Goal: Task Accomplishment & Management: Manage account settings

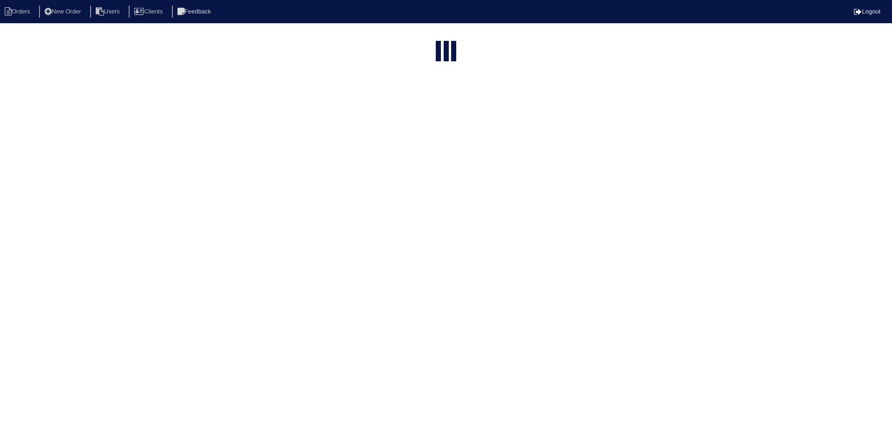
select select "15"
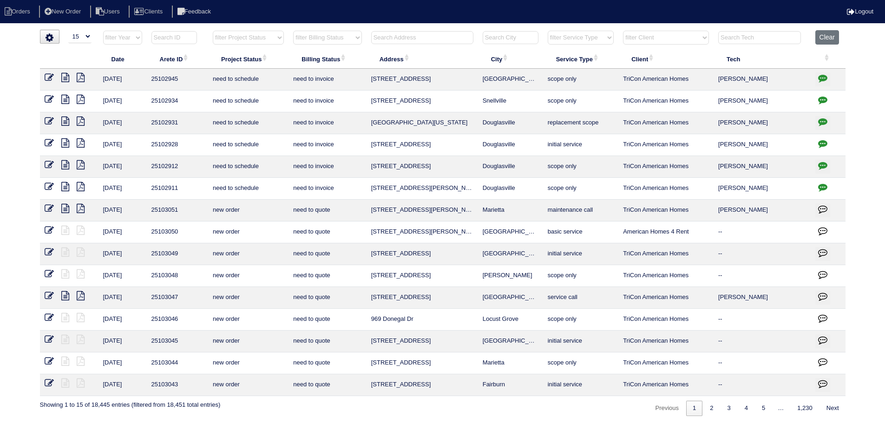
click at [414, 35] on input "text" at bounding box center [422, 37] width 102 height 13
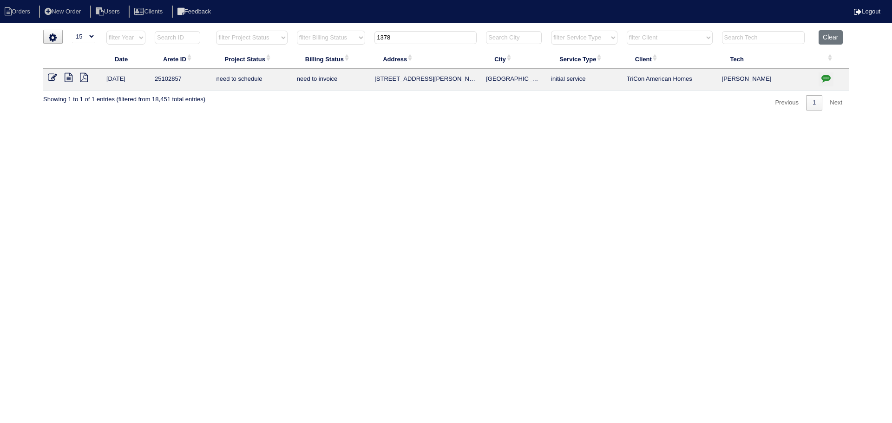
type input "1378"
click at [54, 74] on icon at bounding box center [52, 77] width 9 height 9
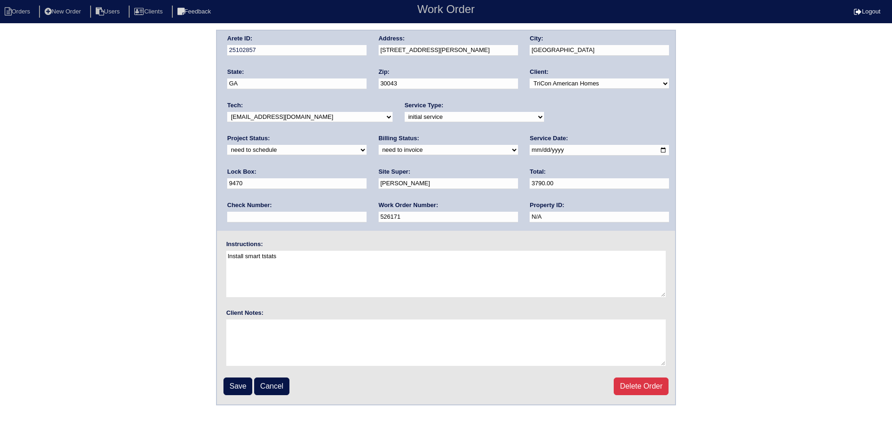
click at [367, 134] on div "Project Status: new order assigned in progress field complete need to schedule …" at bounding box center [296, 147] width 139 height 26
click at [257, 168] on label "Lock Box:" at bounding box center [241, 172] width 29 height 8
click at [367, 134] on div "Project Status: new order assigned in progress field complete need to schedule …" at bounding box center [296, 147] width 139 height 26
drag, startPoint x: 563, startPoint y: 111, endPoint x: 558, endPoint y: 128, distance: 17.4
click at [367, 134] on div "Project Status: new order assigned in progress field complete need to schedule …" at bounding box center [296, 147] width 139 height 26
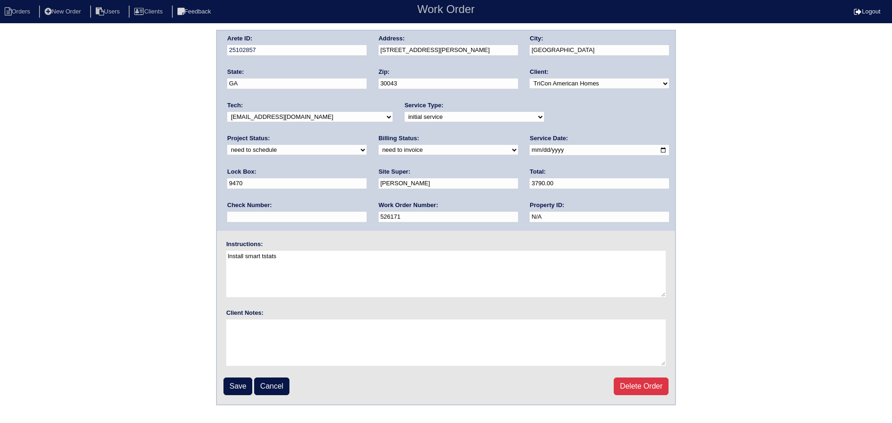
click at [558, 129] on div "Arete ID: 25102857 Address: 1378 Glen Verde Ct City: Lawrenceville State: GA Zi…" at bounding box center [446, 131] width 458 height 200
click at [367, 134] on div "Project Status: new order assigned in progress field complete need to schedule …" at bounding box center [296, 147] width 139 height 26
drag, startPoint x: 561, startPoint y: 114, endPoint x: 561, endPoint y: 122, distance: 8.4
click at [367, 145] on select "new order assigned in progress field complete need to schedule admin review arc…" at bounding box center [296, 150] width 139 height 10
select select "assigned"
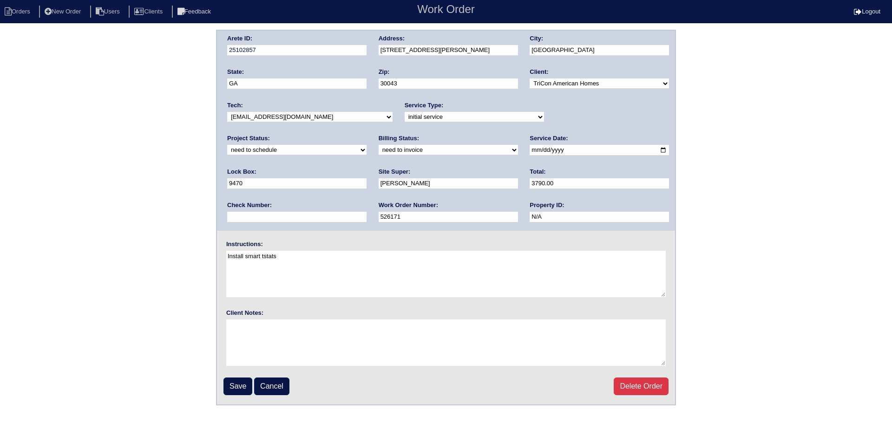
click at [367, 145] on select "new order assigned in progress field complete need to schedule admin review arc…" at bounding box center [296, 150] width 139 height 10
click at [530, 151] on input "2025-08-11" at bounding box center [599, 150] width 139 height 11
click at [530, 152] on input "2025-08-11" at bounding box center [599, 150] width 139 height 11
click at [26, 7] on li "Orders" at bounding box center [19, 12] width 38 height 13
select select "15"
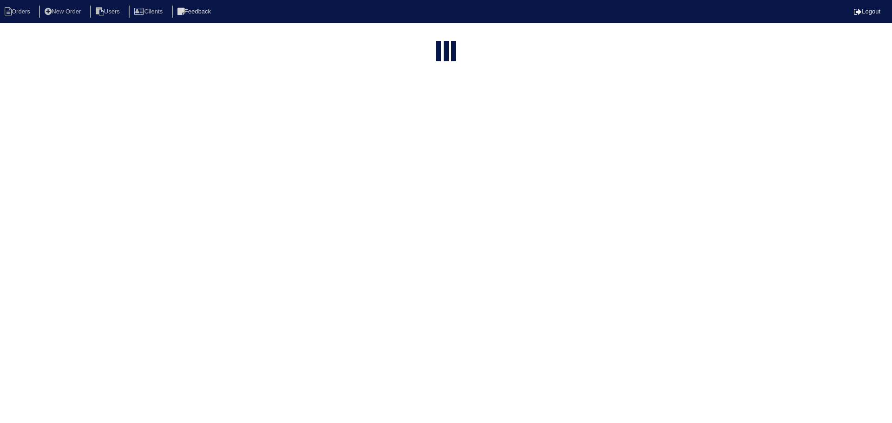
type input "1378"
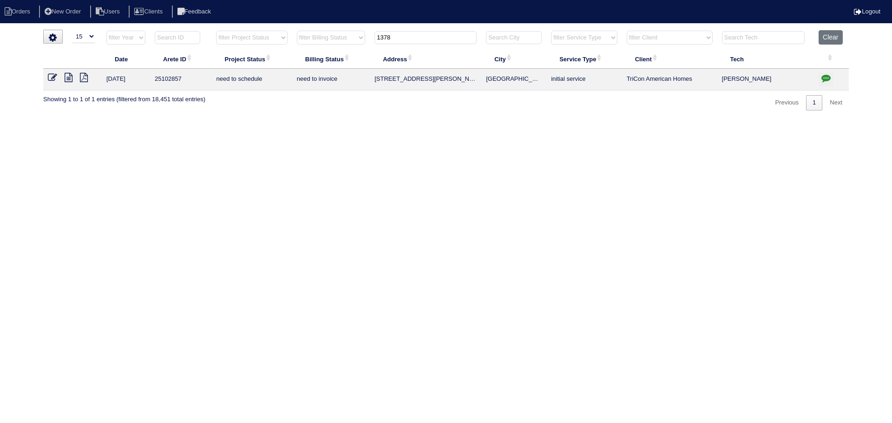
click at [67, 78] on icon at bounding box center [69, 77] width 8 height 9
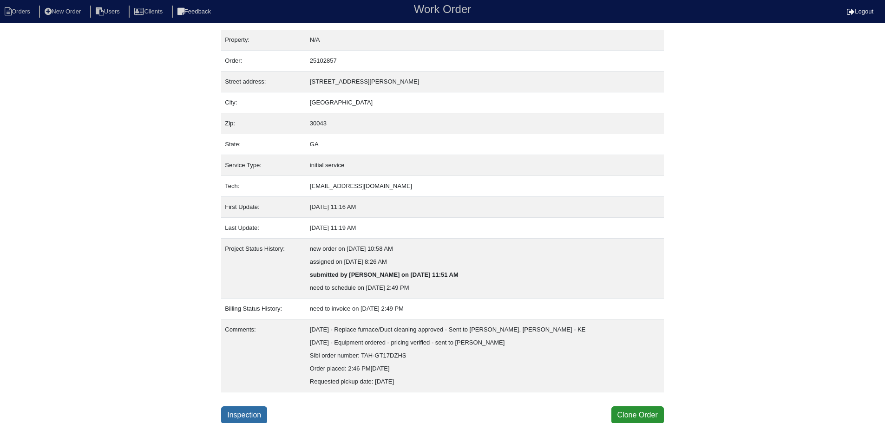
click at [248, 408] on link "Inspection" at bounding box center [244, 416] width 46 height 18
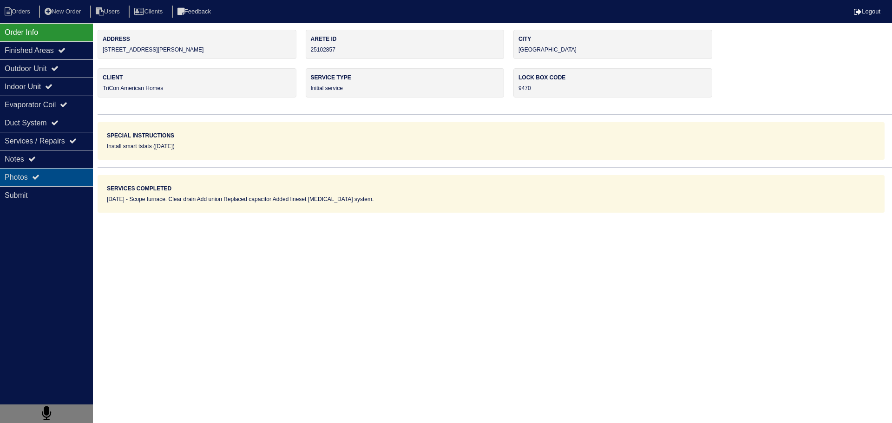
click at [58, 177] on div "Photos" at bounding box center [46, 177] width 93 height 18
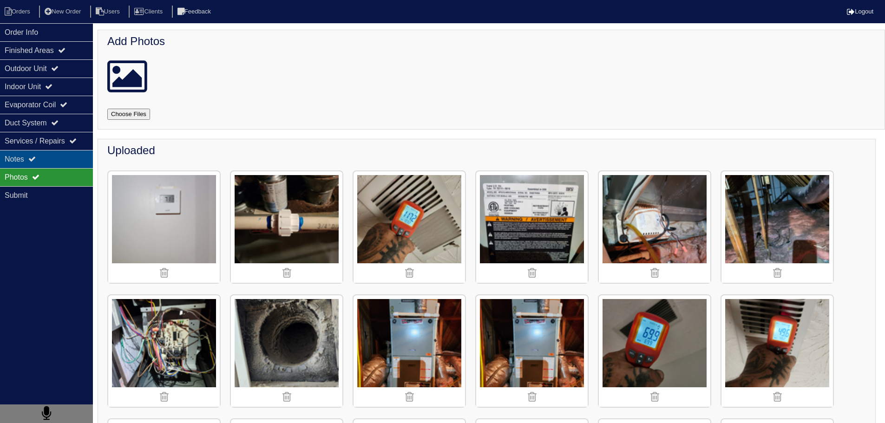
click at [57, 160] on div "Notes" at bounding box center [46, 159] width 93 height 18
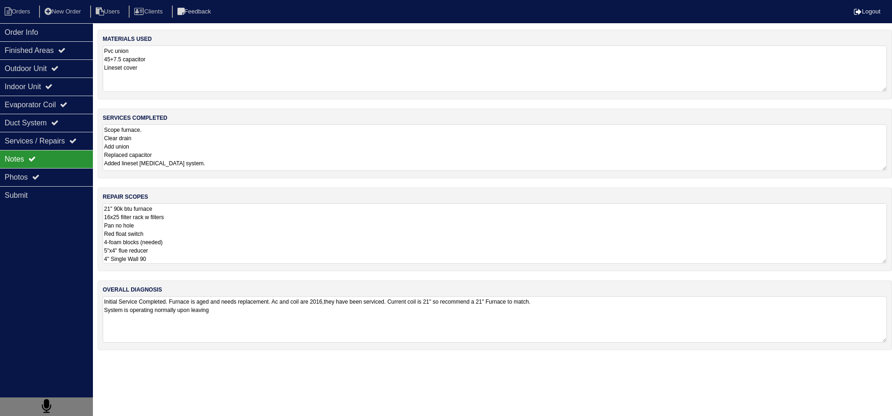
click at [205, 224] on textarea "21" 90k btu furnace 16x25 filter rack w filters Pan no hole Red float switch 4-…" at bounding box center [495, 234] width 785 height 60
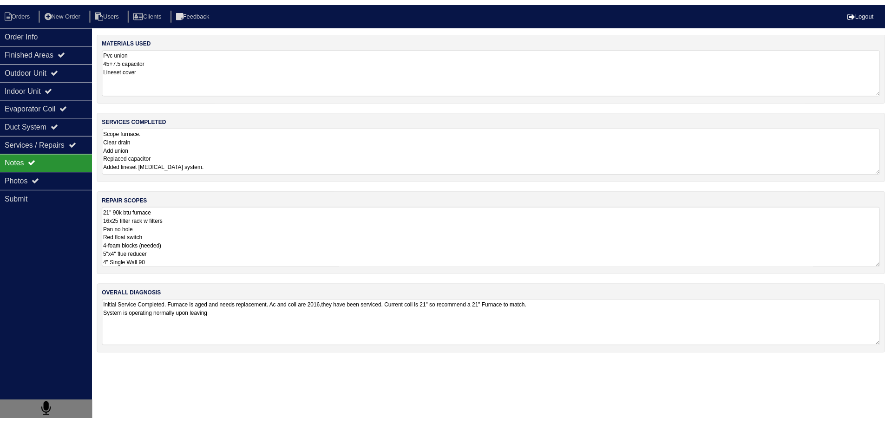
scroll to position [1, 0]
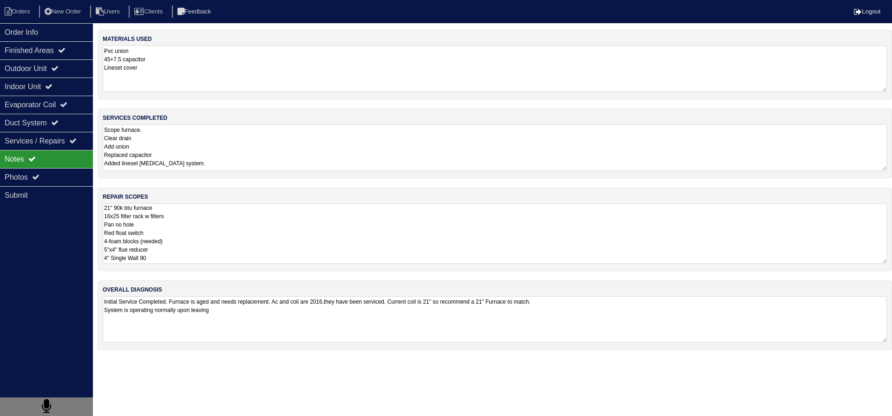
drag, startPoint x: 104, startPoint y: 209, endPoint x: 173, endPoint y: 264, distance: 88.3
click at [173, 264] on textarea "21" 90k btu furnace 16x25 filter rack w filters Pan no hole Red float switch 4-…" at bounding box center [495, 234] width 785 height 60
click at [174, 218] on textarea "21" 90k btu furnace 16x25 filter rack w filters Pan no hole Red float switch 4-…" at bounding box center [495, 234] width 785 height 60
click at [37, 185] on div "Photos" at bounding box center [46, 177] width 93 height 18
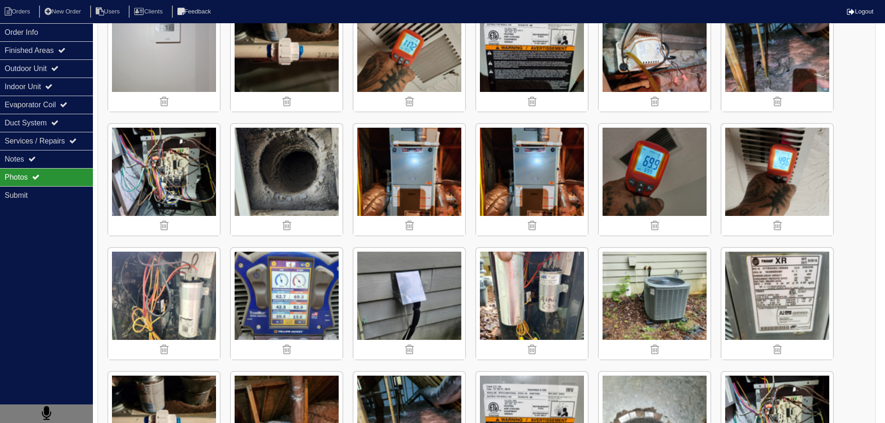
scroll to position [186, 0]
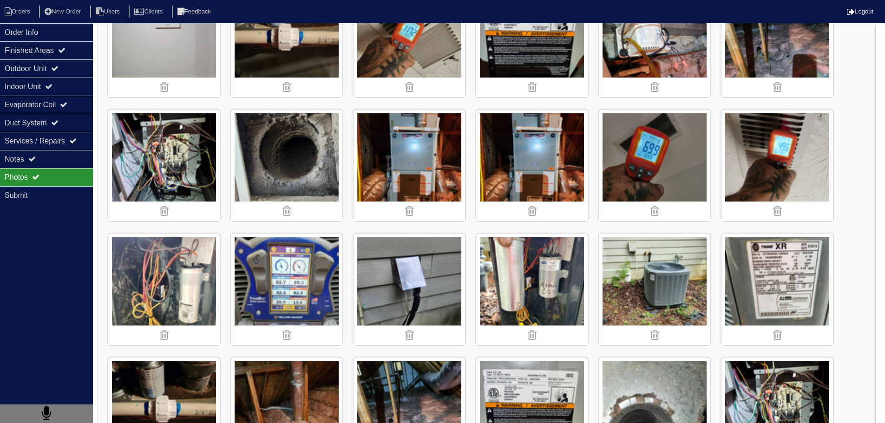
click at [559, 173] on img at bounding box center [532, 166] width 112 height 112
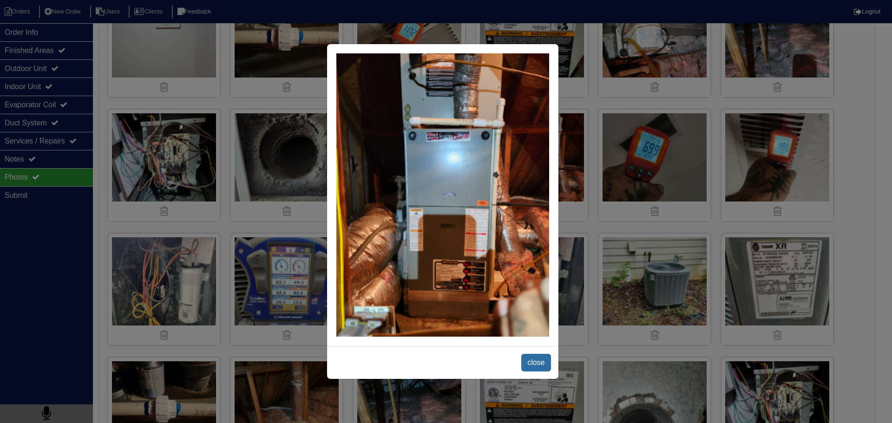
click at [531, 358] on span "close" at bounding box center [535, 363] width 29 height 18
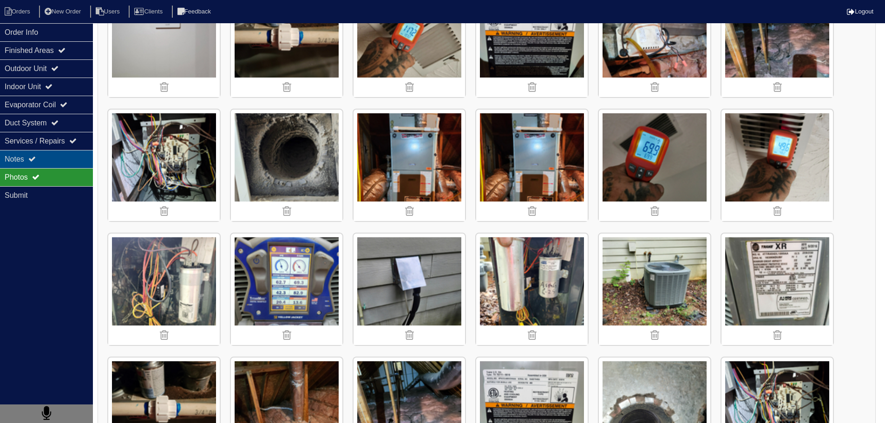
click at [52, 162] on div "Notes" at bounding box center [46, 159] width 93 height 18
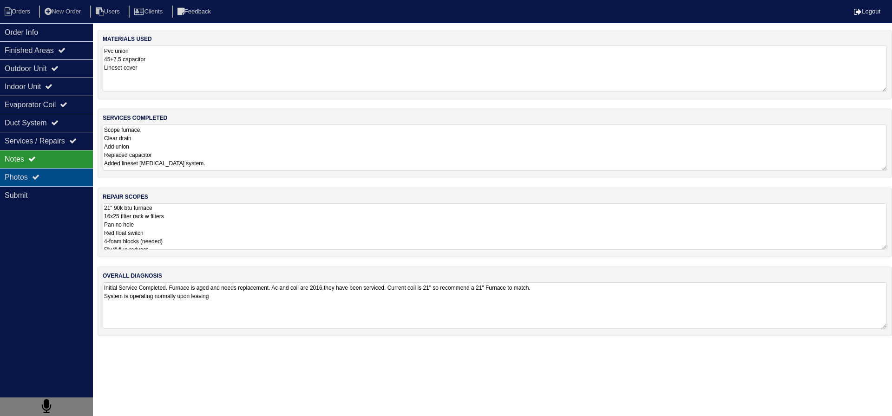
click at [45, 176] on div "Photos" at bounding box center [46, 177] width 93 height 18
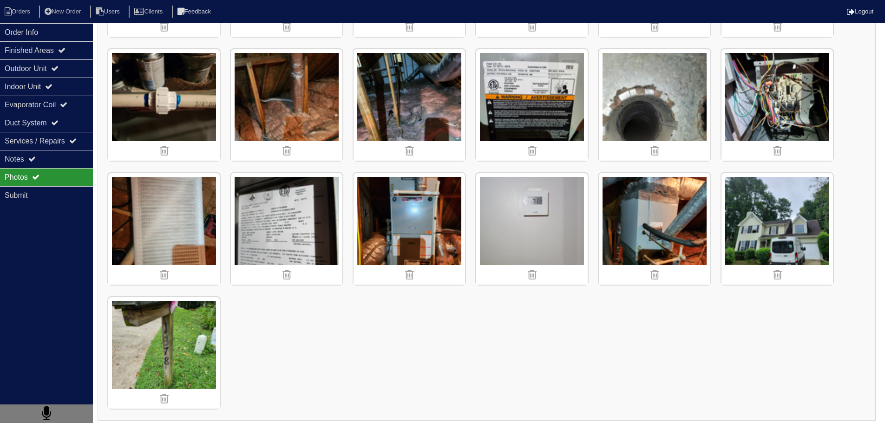
scroll to position [499, 0]
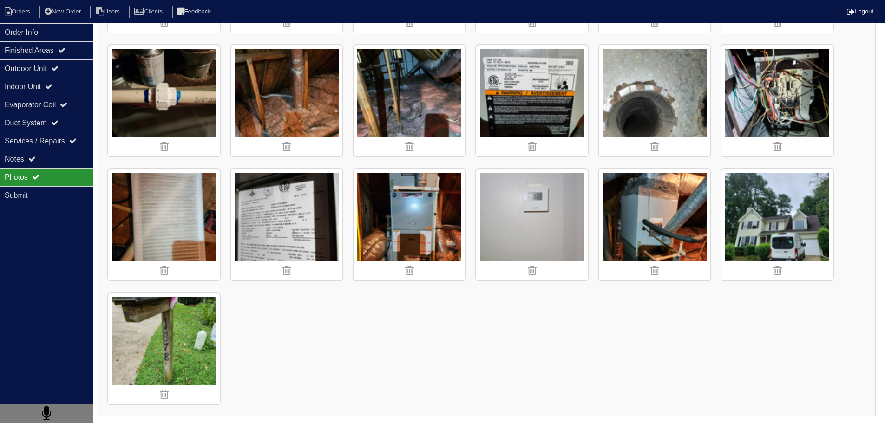
click at [413, 194] on img at bounding box center [410, 225] width 112 height 112
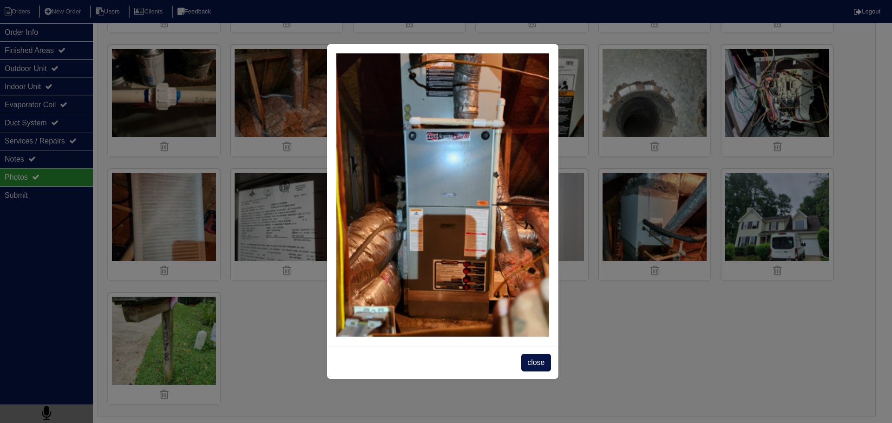
click at [534, 364] on span "close" at bounding box center [535, 363] width 29 height 18
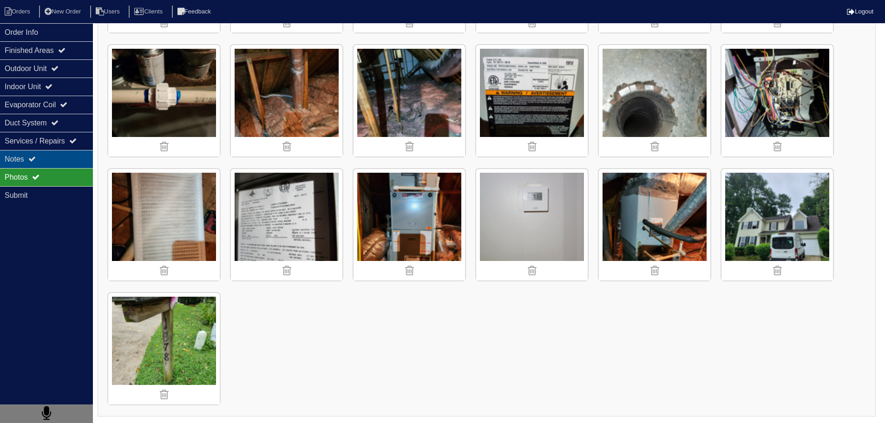
click at [31, 154] on div "Notes" at bounding box center [46, 159] width 93 height 18
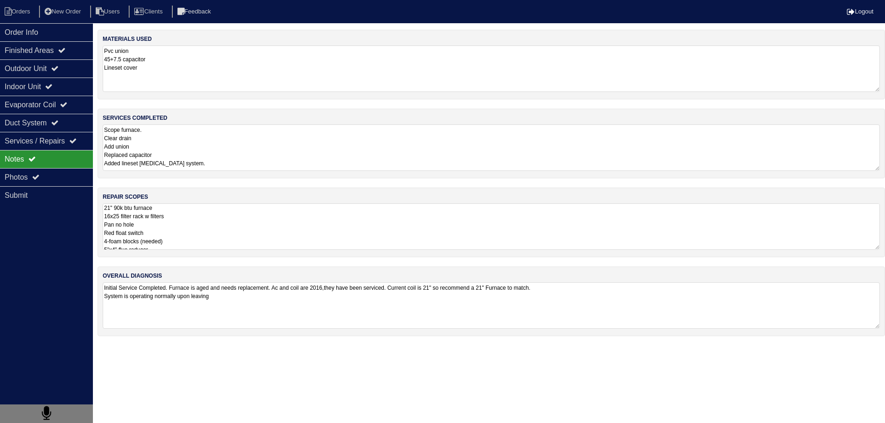
scroll to position [0, 0]
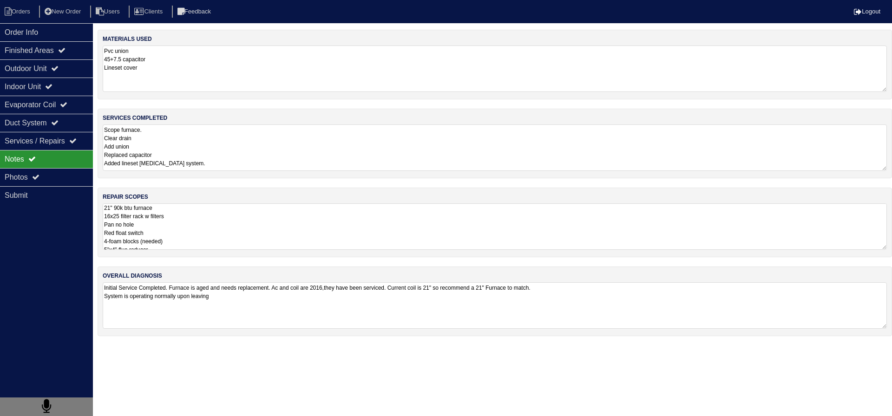
click at [229, 224] on textarea "21" 90k btu furnace 16x25 filter rack w filters Pan no hole Red float switch 4-…" at bounding box center [495, 227] width 785 height 46
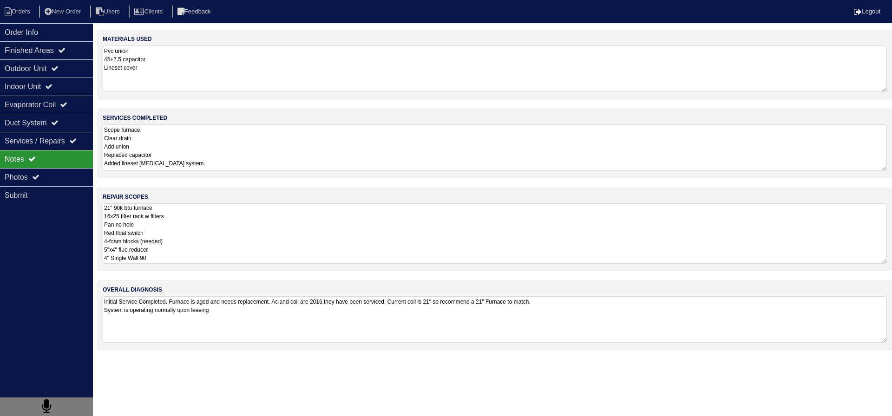
click at [148, 152] on textarea "Scope furnace. Clear drain Add union Replaced capacitor Added lineset cover Tes…" at bounding box center [495, 148] width 785 height 46
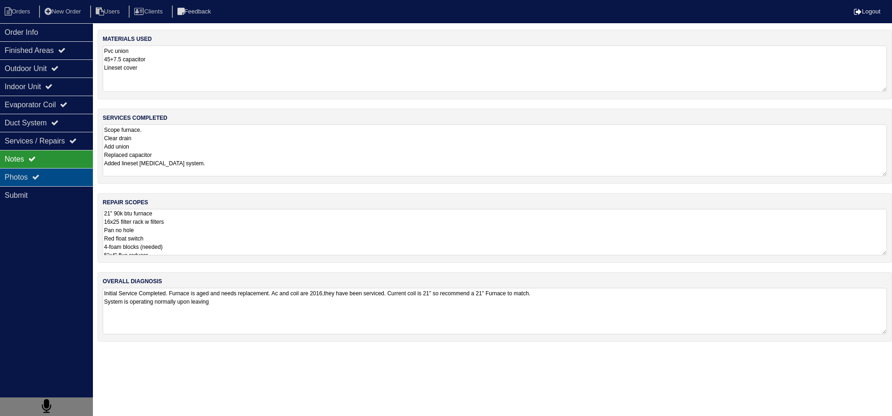
click at [58, 185] on div "Photos" at bounding box center [46, 177] width 93 height 18
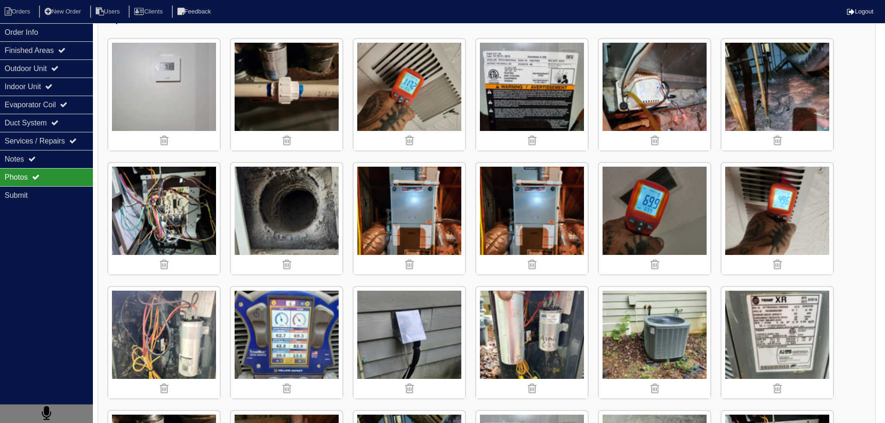
scroll to position [139, 0]
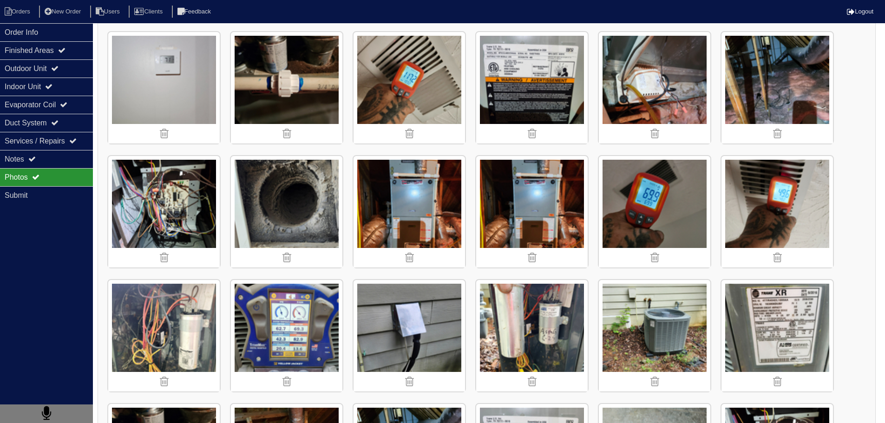
click at [401, 222] on img at bounding box center [410, 212] width 112 height 112
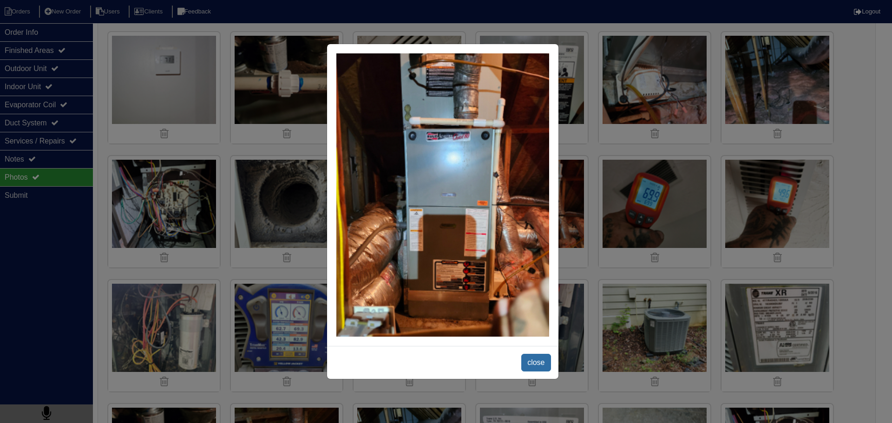
click at [534, 367] on span "close" at bounding box center [535, 363] width 29 height 18
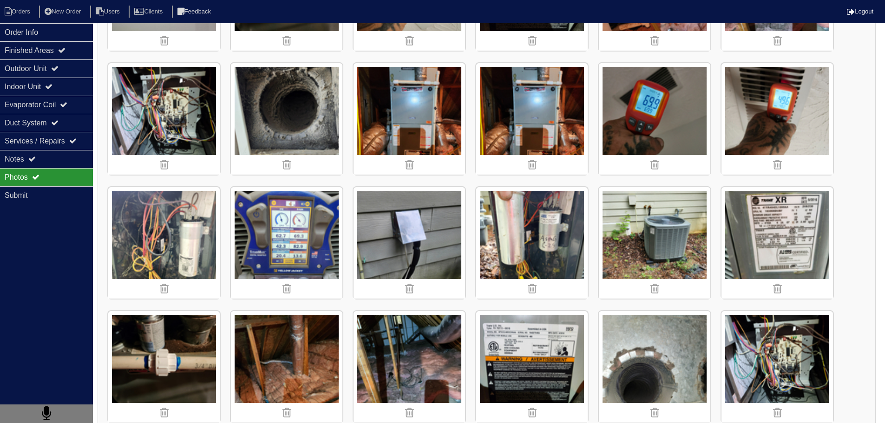
scroll to position [465, 0]
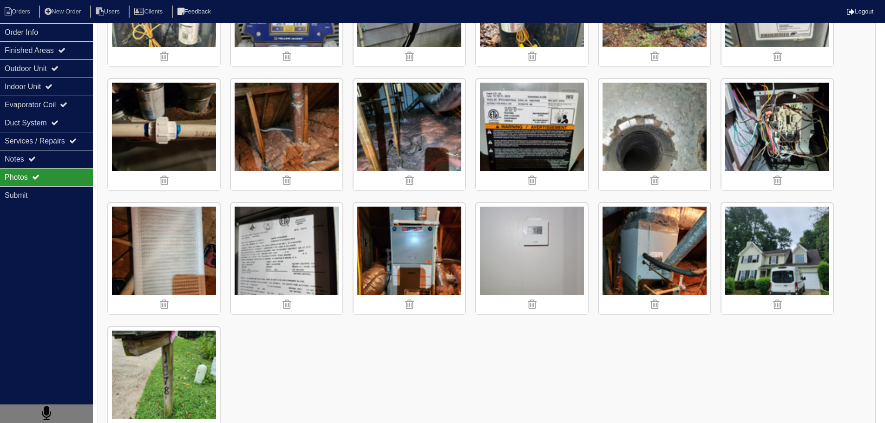
click at [637, 125] on img at bounding box center [655, 135] width 112 height 112
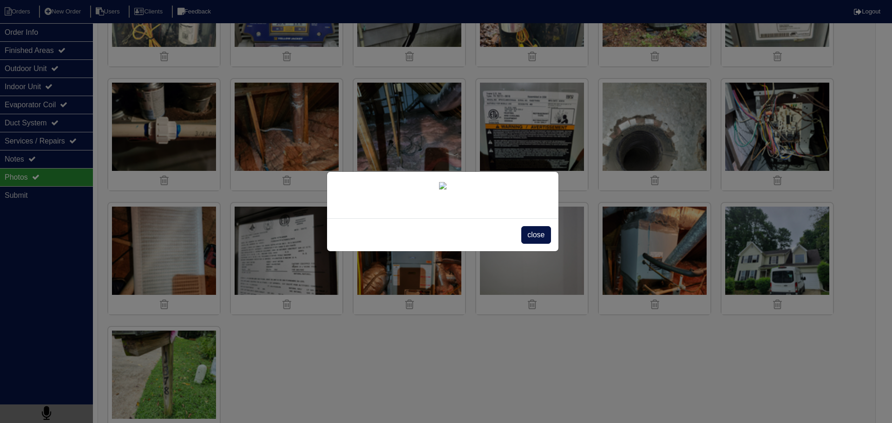
click at [519, 251] on div "close" at bounding box center [442, 234] width 231 height 33
click at [527, 244] on span "close" at bounding box center [535, 235] width 29 height 18
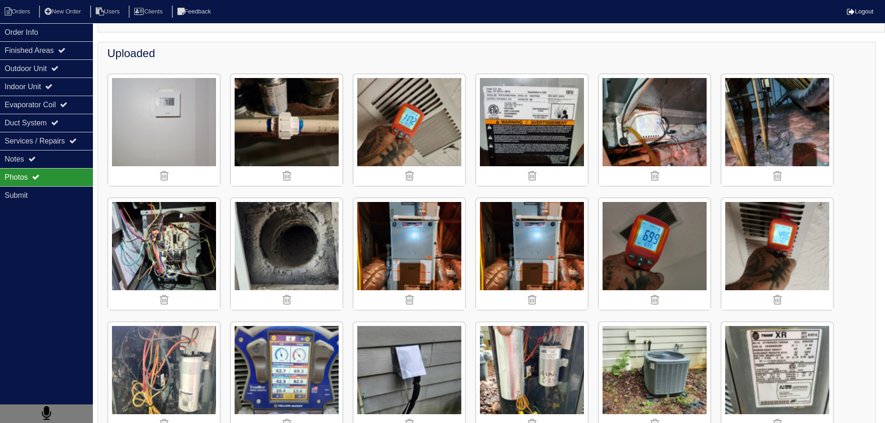
scroll to position [34, 0]
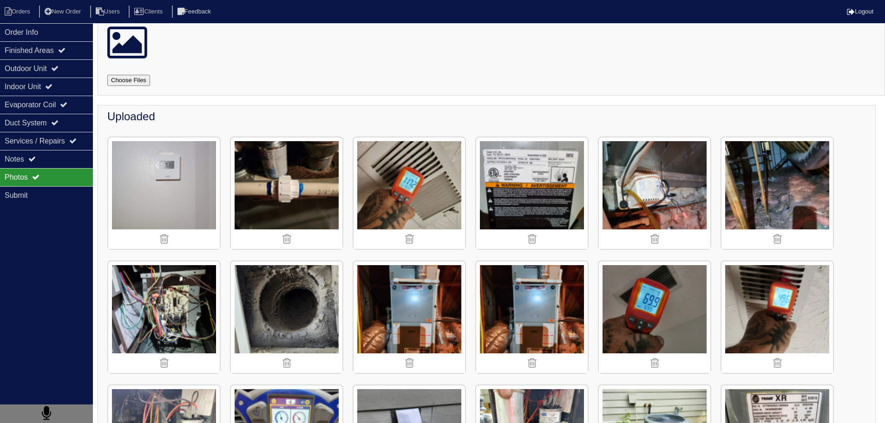
click at [308, 298] on img at bounding box center [287, 318] width 112 height 112
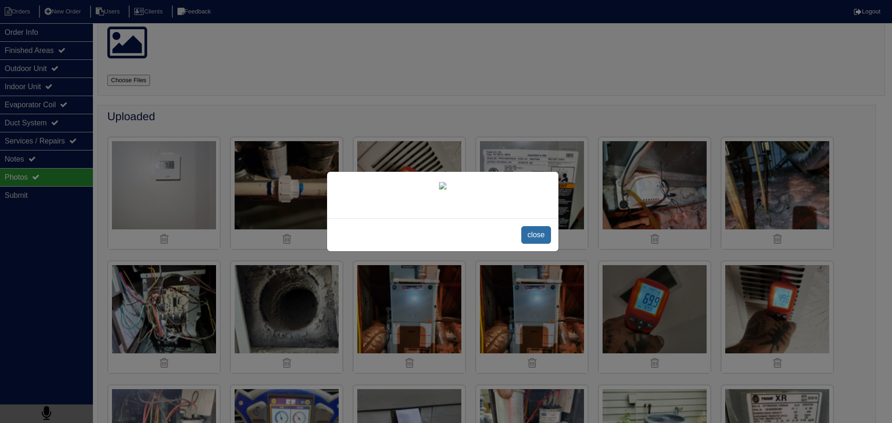
click at [544, 244] on span "close" at bounding box center [535, 235] width 29 height 18
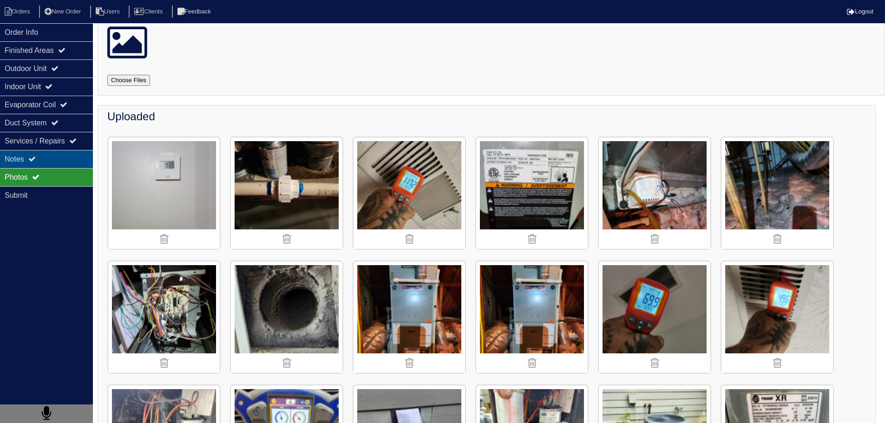
click at [54, 162] on div "Notes" at bounding box center [46, 159] width 93 height 18
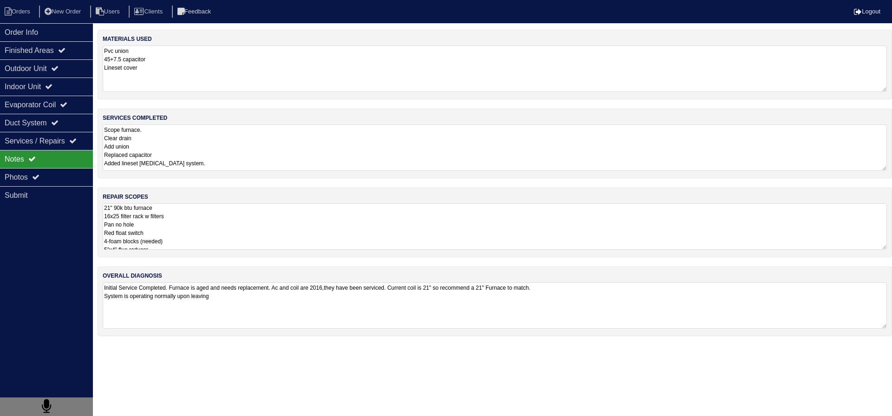
click at [161, 211] on textarea "21" 90k btu furnace 16x25 filter rack w filters Pan no hole Red float switch 4-…" at bounding box center [495, 227] width 785 height 46
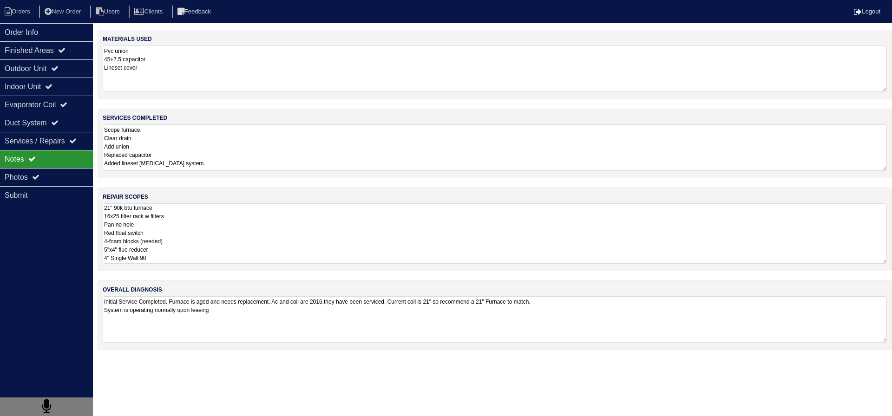
click at [207, 222] on textarea "21" 90k btu furnace 16x25 filter rack w filters Pan no hole Red float switch 4-…" at bounding box center [495, 234] width 785 height 60
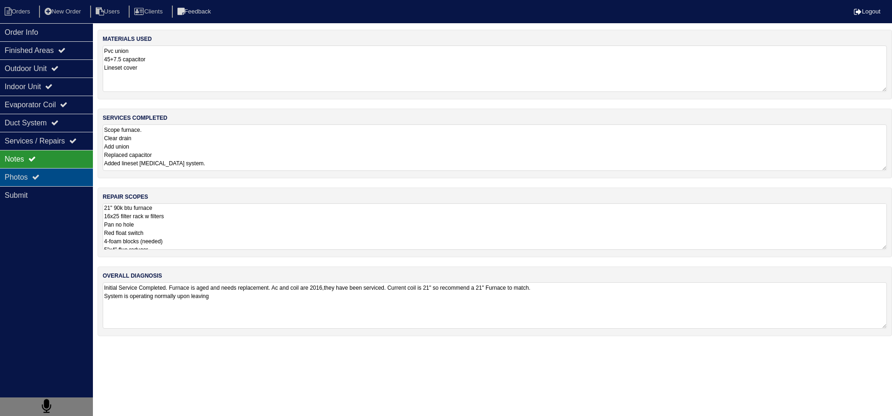
click at [66, 178] on div "Photos" at bounding box center [46, 177] width 93 height 18
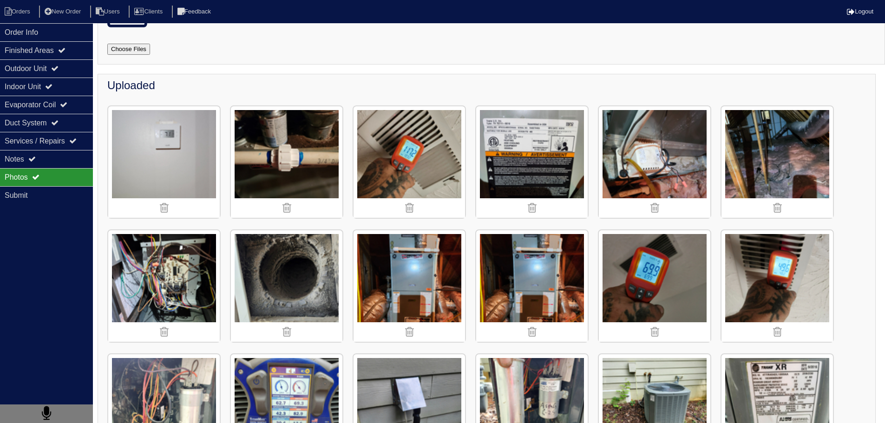
scroll to position [186, 0]
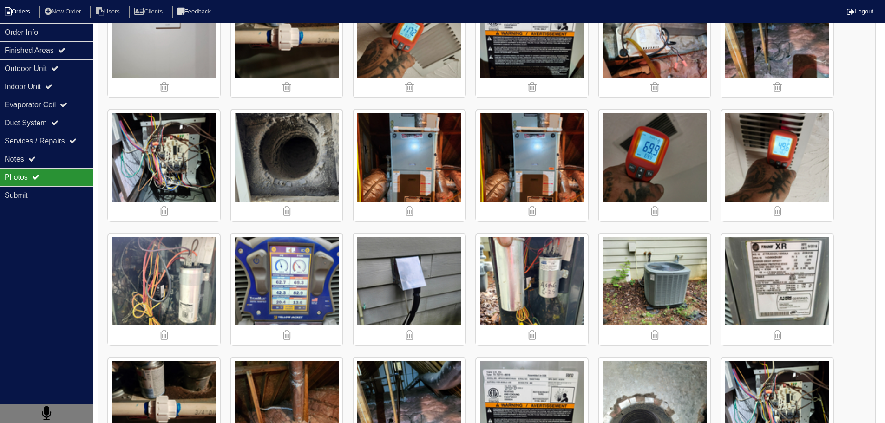
click at [26, 9] on li "Orders" at bounding box center [19, 12] width 38 height 13
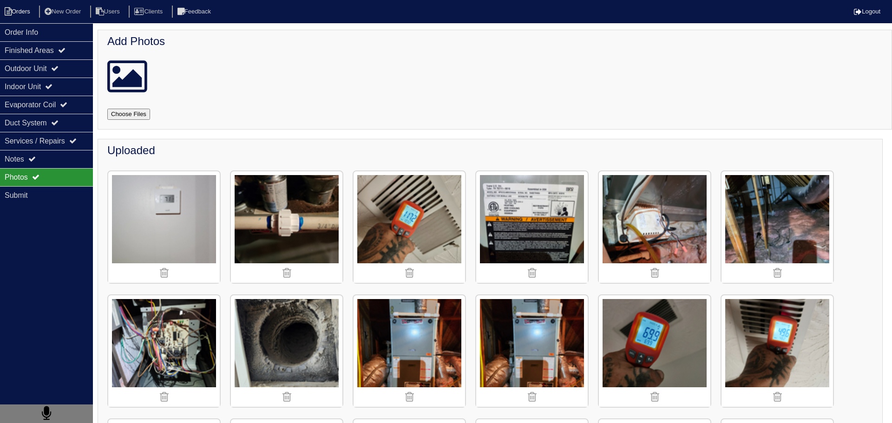
select select "15"
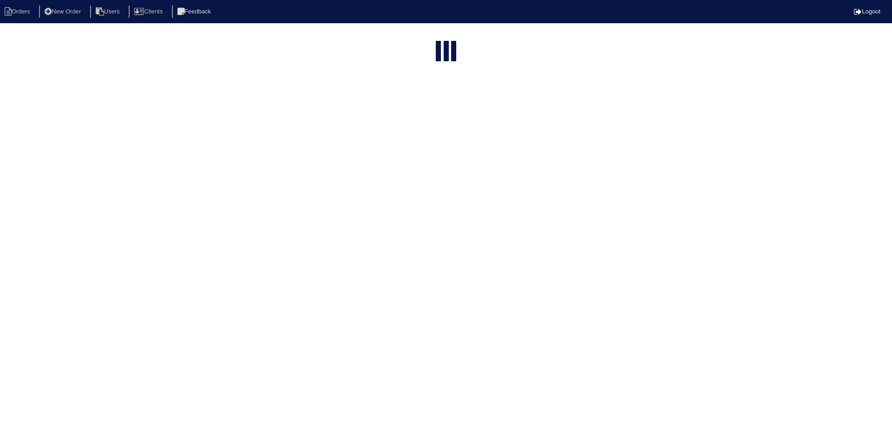
type input "1378"
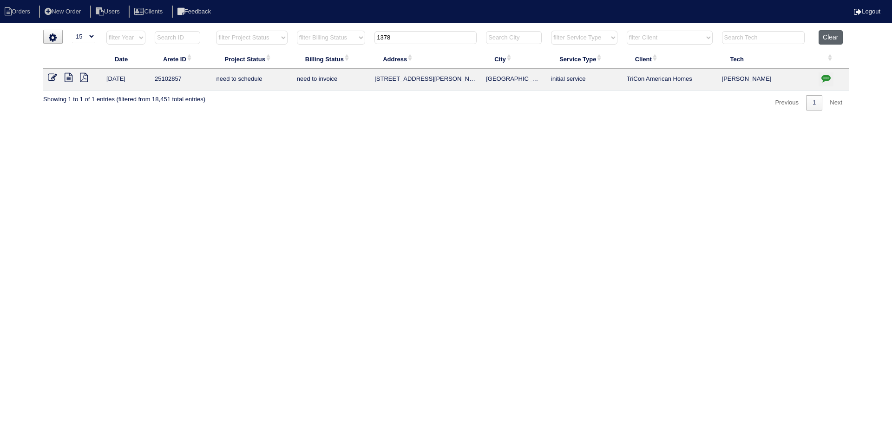
click at [834, 36] on button "Clear" at bounding box center [831, 37] width 24 height 14
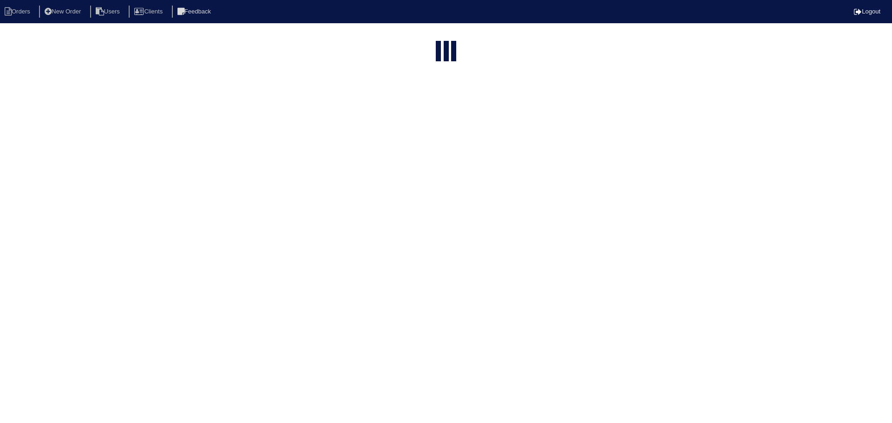
select select "15"
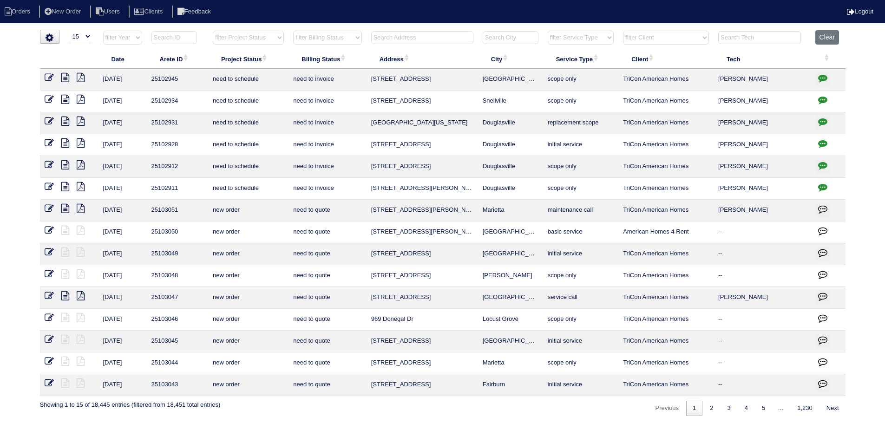
click at [398, 36] on input "text" at bounding box center [422, 37] width 102 height 13
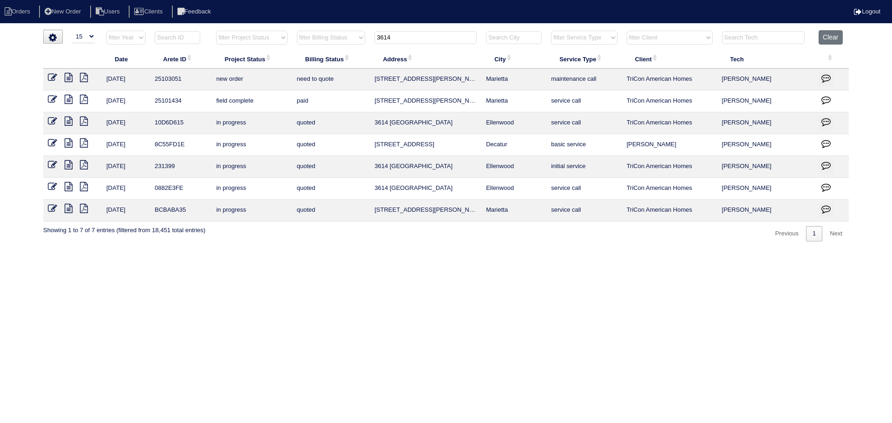
drag, startPoint x: 527, startPoint y: 74, endPoint x: 362, endPoint y: 79, distance: 165.5
click at [362, 79] on tr "8/15/25 25103051 new order need to quote 3614 Janna Ln SW Marietta maintenance …" at bounding box center [446, 80] width 806 height 22
copy tr "3614 Janna Ln SW Marietta"
drag, startPoint x: 410, startPoint y: 32, endPoint x: 324, endPoint y: 20, distance: 87.3
click at [324, 30] on body "Orders New Order Users Clients Feedback Logout Orders New Order Users Clients M…" at bounding box center [446, 136] width 892 height 212
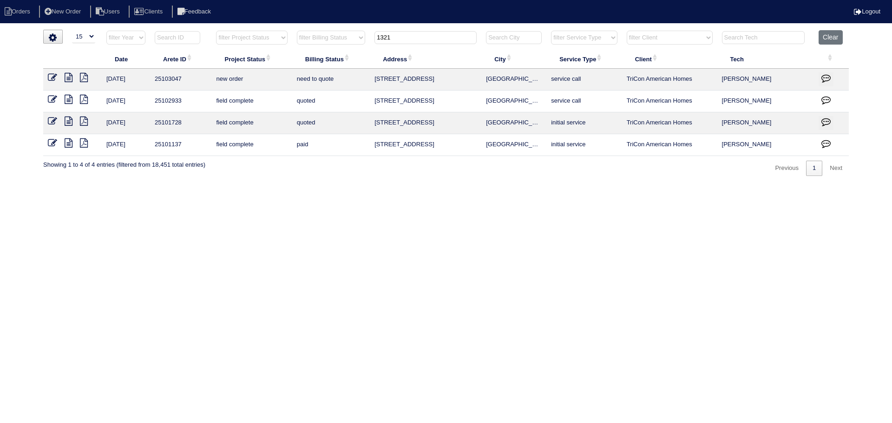
type input "1321"
click at [51, 76] on icon at bounding box center [52, 77] width 9 height 9
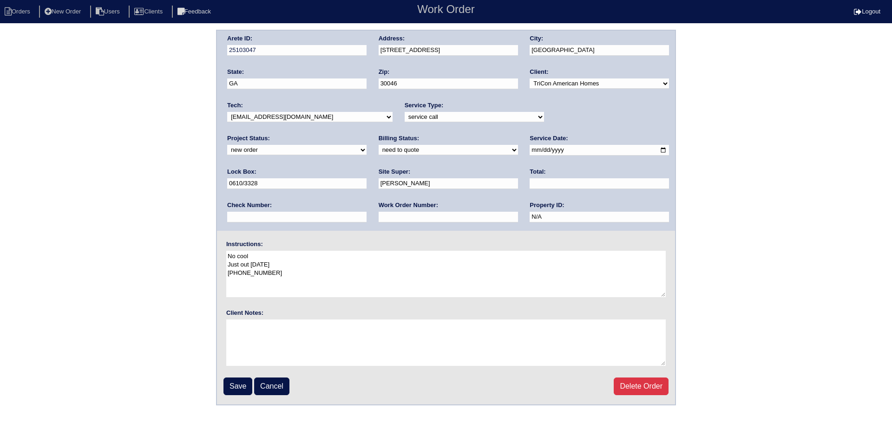
click at [349, 119] on select "-select- [EMAIL_ADDRESS][DOMAIN_NAME] [EMAIL_ADDRESS][DOMAIN_NAME] [EMAIL_ADDRE…" at bounding box center [309, 117] width 165 height 10
select select "151"
click at [227, 112] on select "-select- [EMAIL_ADDRESS][DOMAIN_NAME] [EMAIL_ADDRESS][DOMAIN_NAME] [EMAIL_ADDRE…" at bounding box center [309, 117] width 165 height 10
drag, startPoint x: 589, startPoint y: 112, endPoint x: 570, endPoint y: 132, distance: 27.3
click at [367, 134] on div "Project Status: new order assigned in progress field complete need to schedule …" at bounding box center [296, 147] width 139 height 26
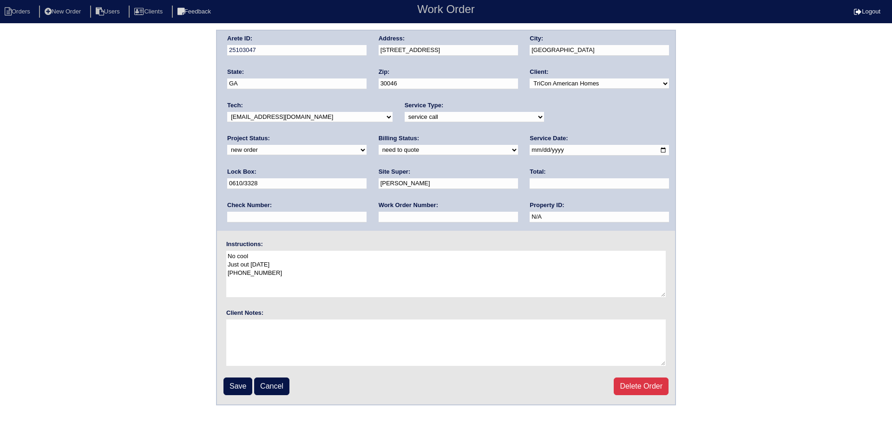
click at [570, 132] on div "Arete ID: 25103047 Address: [STREET_ADDRESS] City: [GEOGRAPHIC_DATA] State: [GE…" at bounding box center [446, 131] width 458 height 200
drag, startPoint x: 571, startPoint y: 118, endPoint x: 571, endPoint y: 125, distance: 7.0
click at [367, 134] on div "Project Status: new order assigned in progress field complete need to schedule …" at bounding box center [296, 147] width 139 height 26
select select "assigned"
click at [367, 145] on select "new order assigned in progress field complete need to schedule admin review arc…" at bounding box center [296, 150] width 139 height 10
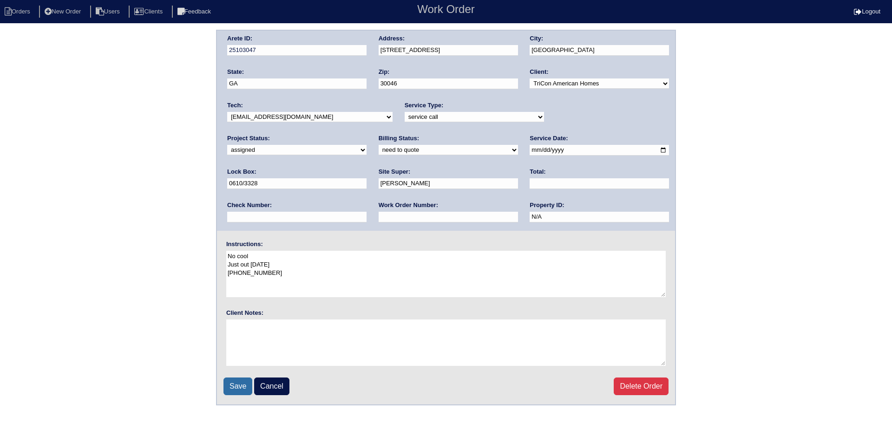
click at [236, 390] on input "Save" at bounding box center [238, 387] width 29 height 18
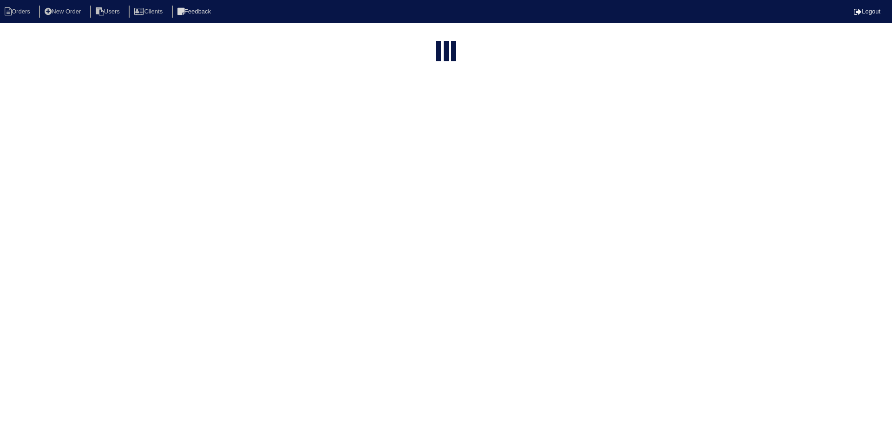
select select "15"
type input "1321"
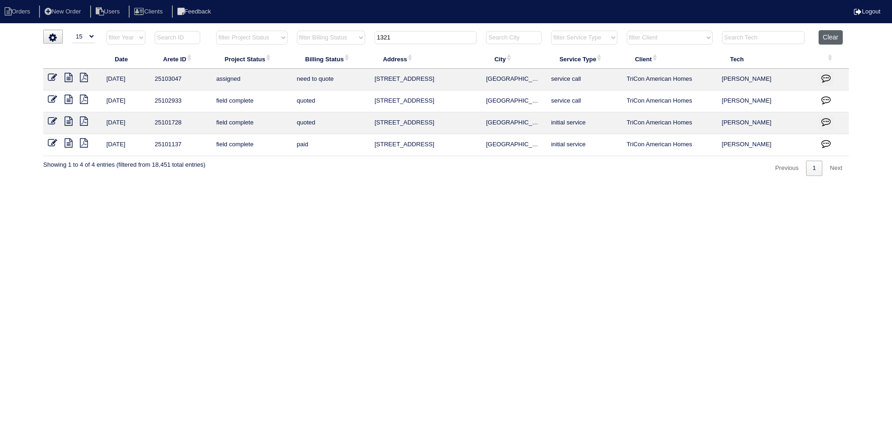
click at [832, 42] on button "Clear" at bounding box center [831, 37] width 24 height 14
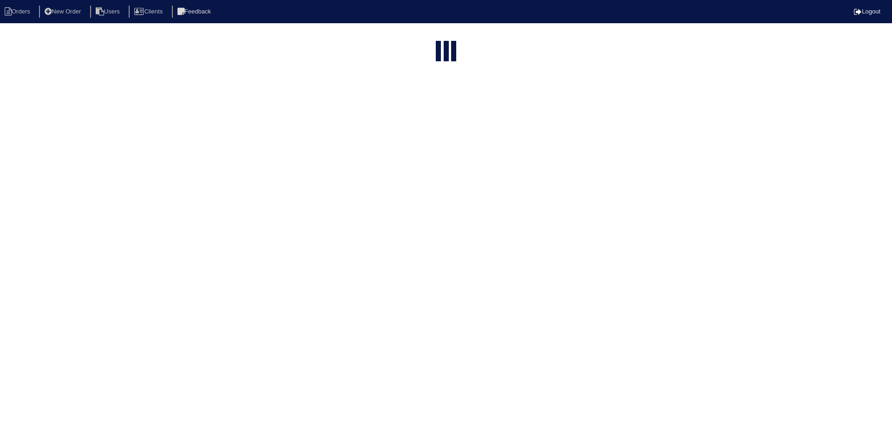
select select "15"
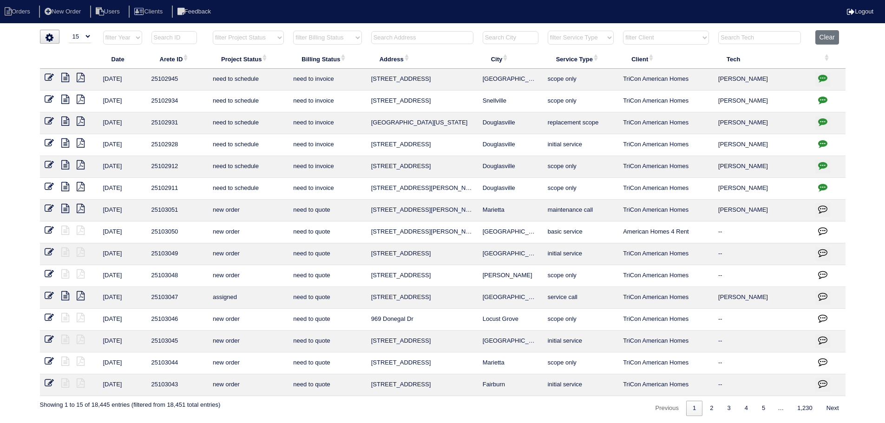
click at [269, 39] on select "filter Project Status -- Any Project Status -- new order assigned in progress f…" at bounding box center [248, 38] width 71 height 14
click at [213, 31] on select "filter Project Status -- Any Project Status -- new order assigned in progress f…" at bounding box center [248, 38] width 71 height 14
select select "assigned"
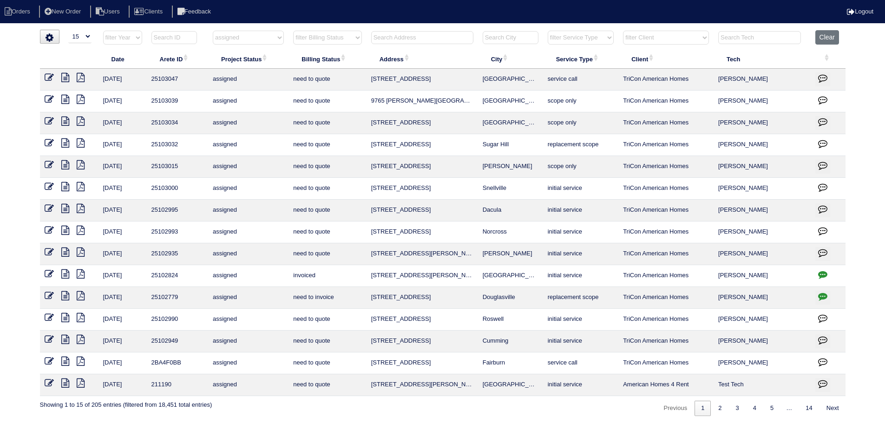
drag, startPoint x: 524, startPoint y: 168, endPoint x: 360, endPoint y: 167, distance: 164.5
click at [360, 167] on tr "8/15/25 25103015 assigned need to quote 239 Shaker Hollow Dr McDonough scope on…" at bounding box center [443, 167] width 806 height 22
copy tr "239 Shaker Hollow Dr McDonough"
drag, startPoint x: 446, startPoint y: 104, endPoint x: 365, endPoint y: 106, distance: 81.4
click at [365, 106] on tr "8/15/25 25103039 assigned need to quote 9765 Moss Pointe Path Villa Rica scope …" at bounding box center [443, 102] width 806 height 22
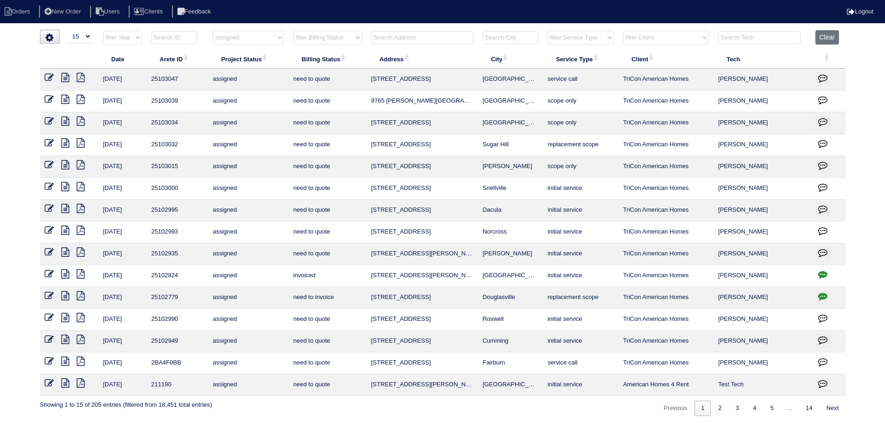
copy tr "9765 Moss Pointe Path Villa Rica"
drag, startPoint x: 66, startPoint y: 340, endPoint x: 71, endPoint y: 339, distance: 5.2
click at [66, 340] on icon at bounding box center [65, 339] width 8 height 9
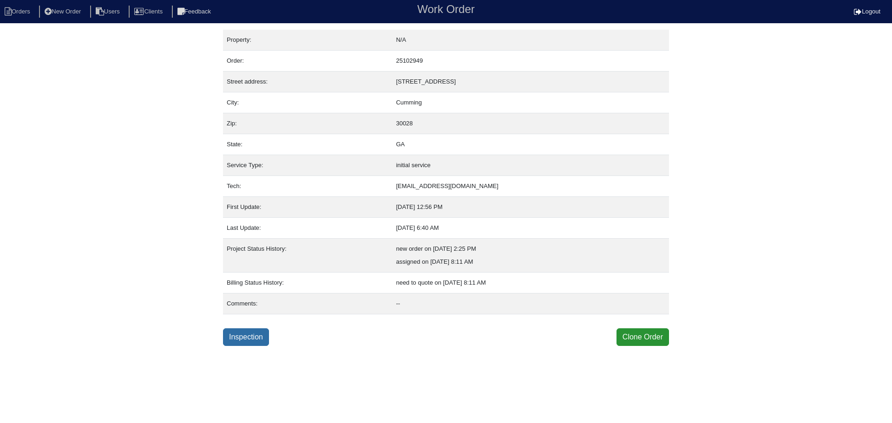
click at [248, 345] on link "Inspection" at bounding box center [246, 338] width 46 height 18
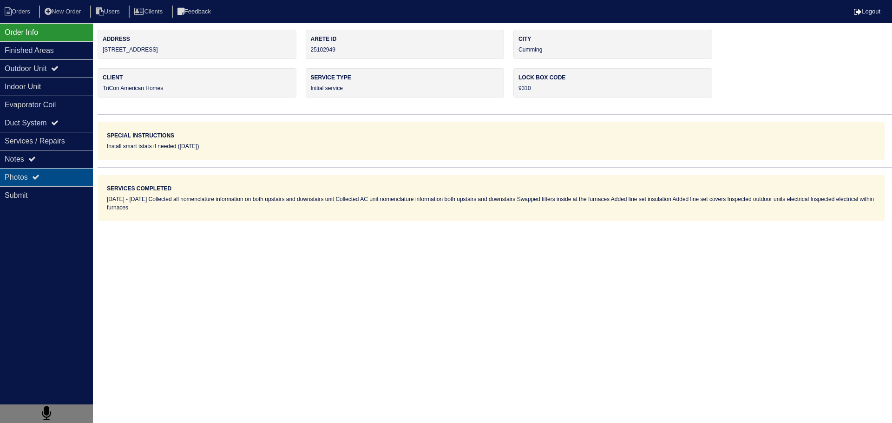
click at [44, 168] on div "Photos" at bounding box center [46, 177] width 93 height 18
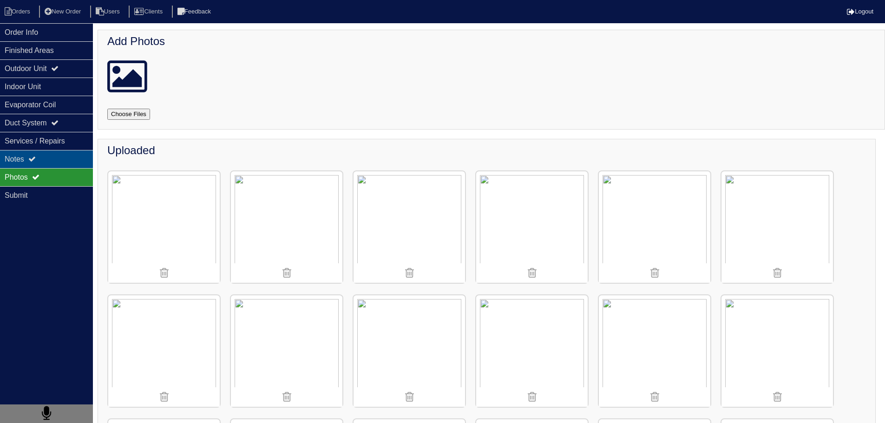
click at [42, 159] on div "Notes" at bounding box center [46, 159] width 93 height 18
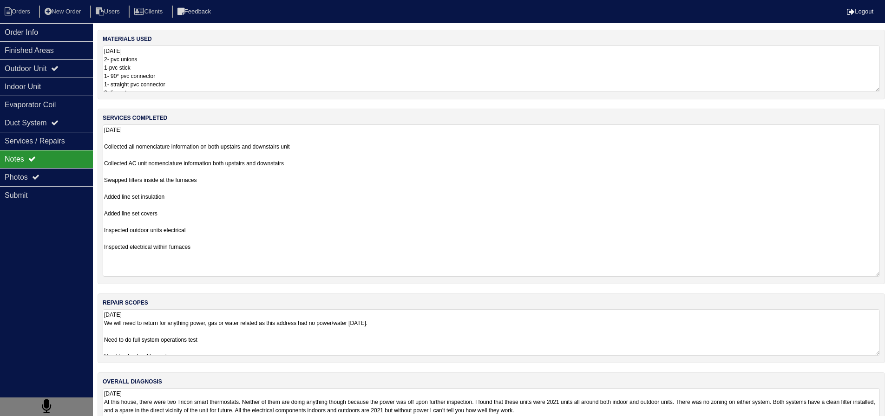
click at [235, 136] on textarea "[DATE] Collected all nomenclature information on both upstairs and downstairs u…" at bounding box center [492, 201] width 778 height 152
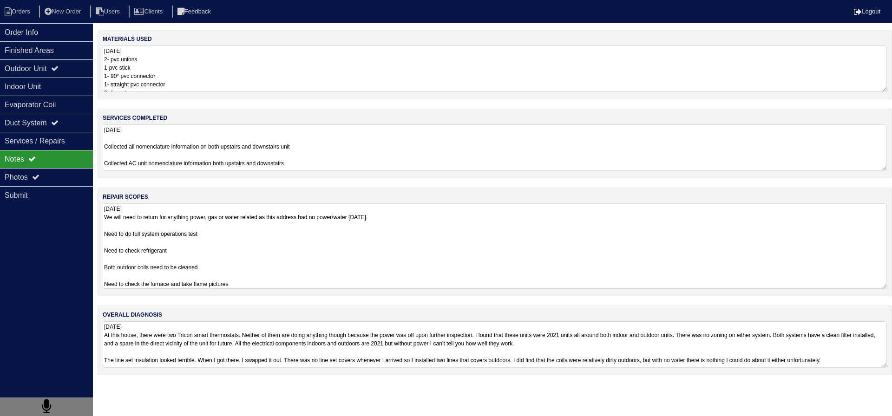
click at [205, 336] on div "materials used [DATE] 2- pvc unions 1-pvc stick 1- 90° pvc connector 1- straigh…" at bounding box center [495, 207] width 795 height 355
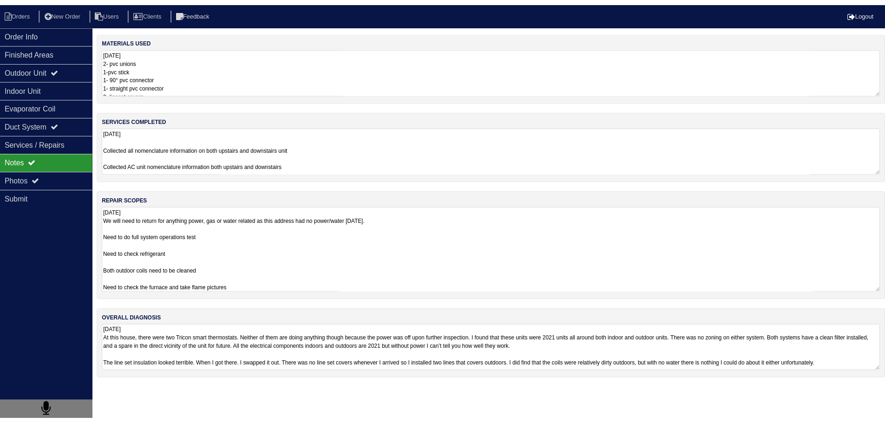
scroll to position [7, 0]
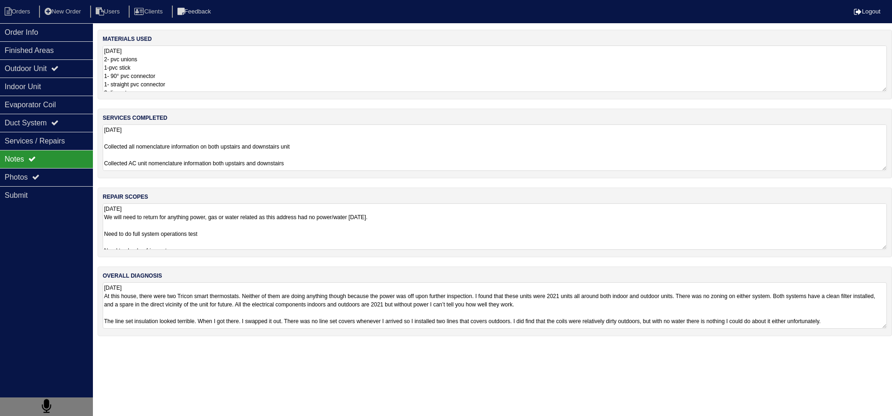
click at [70, 166] on div "Notes" at bounding box center [46, 159] width 93 height 18
click at [73, 169] on div "Photos" at bounding box center [46, 177] width 93 height 18
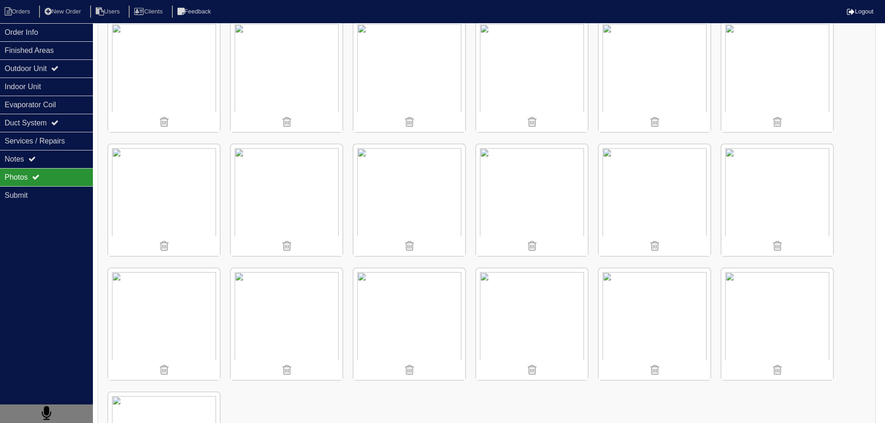
scroll to position [790, 0]
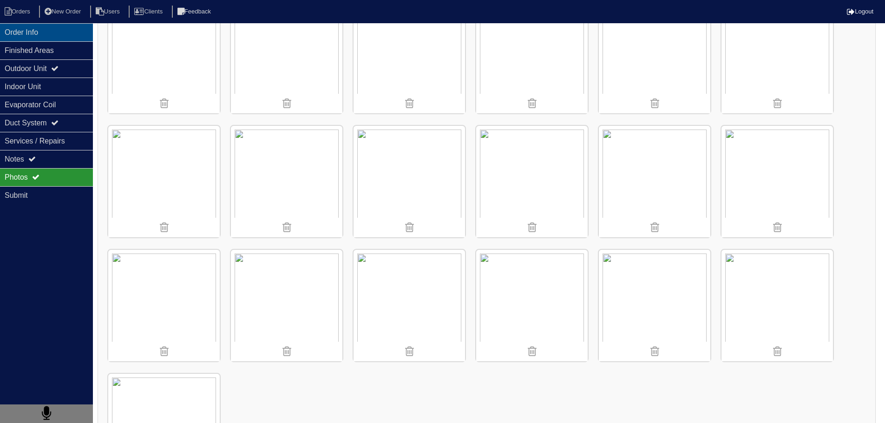
click at [14, 35] on div "Order Info" at bounding box center [46, 32] width 93 height 18
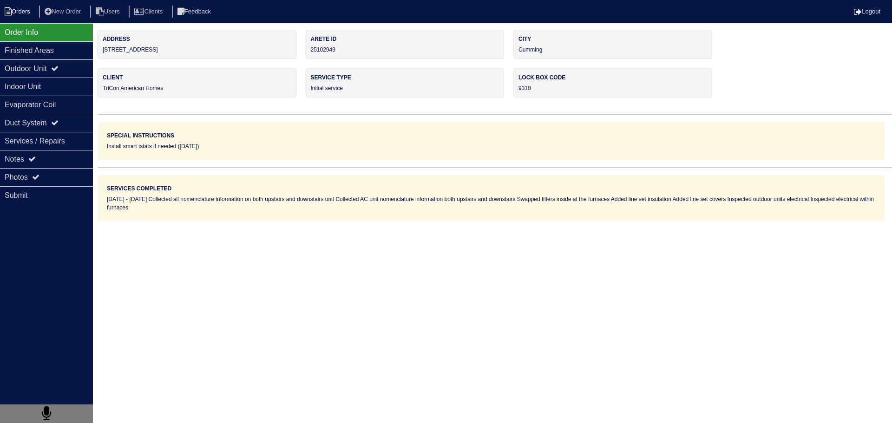
click at [7, 8] on icon at bounding box center [8, 11] width 7 height 8
select select "15"
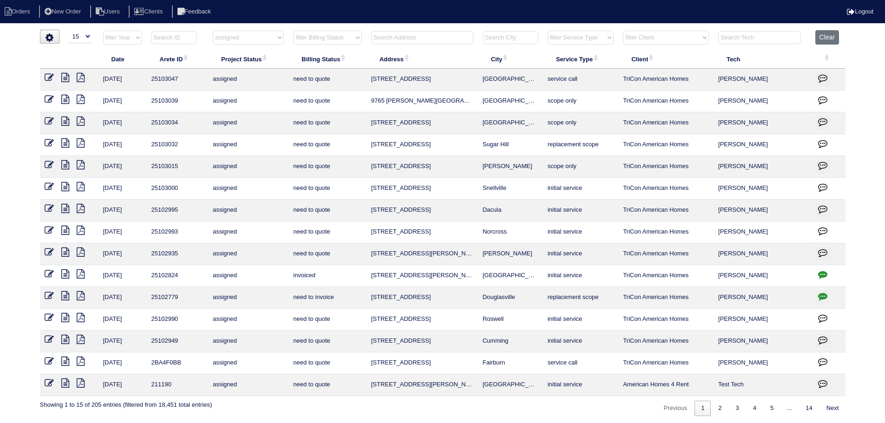
click at [261, 32] on select "filter Project Status -- Any Project Status -- new order assigned in progress f…" at bounding box center [248, 38] width 71 height 14
click at [213, 31] on select "filter Project Status -- Any Project Status -- new order assigned in progress f…" at bounding box center [248, 38] width 71 height 14
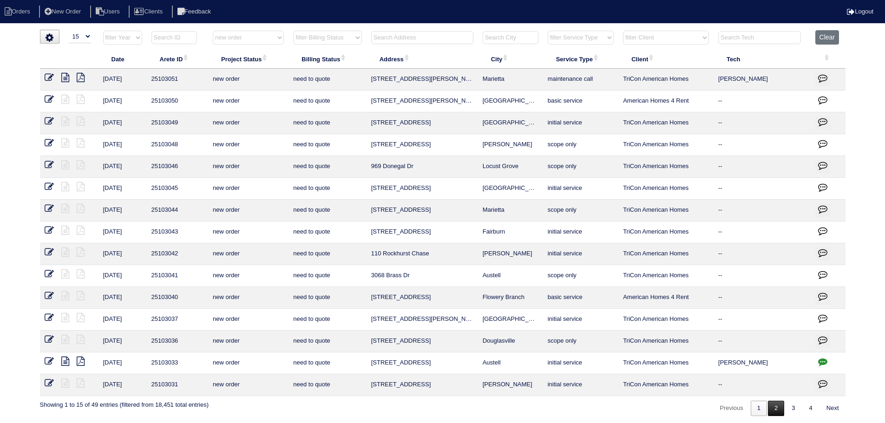
click at [776, 409] on link "2" at bounding box center [776, 408] width 16 height 15
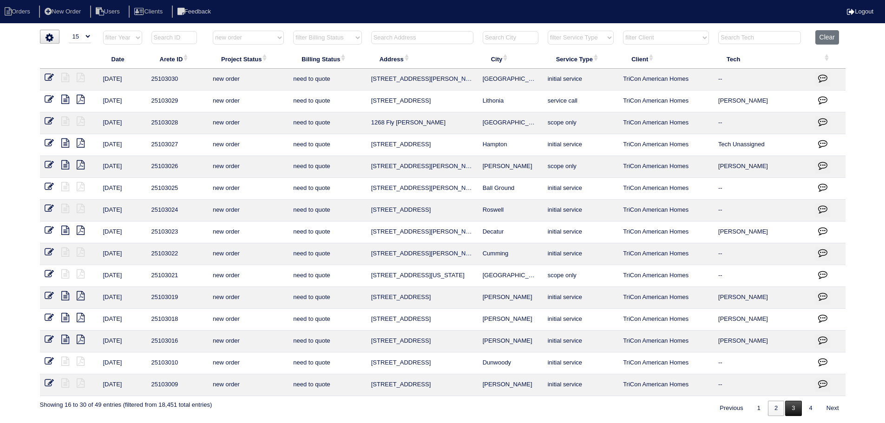
click at [789, 409] on link "3" at bounding box center [793, 408] width 16 height 15
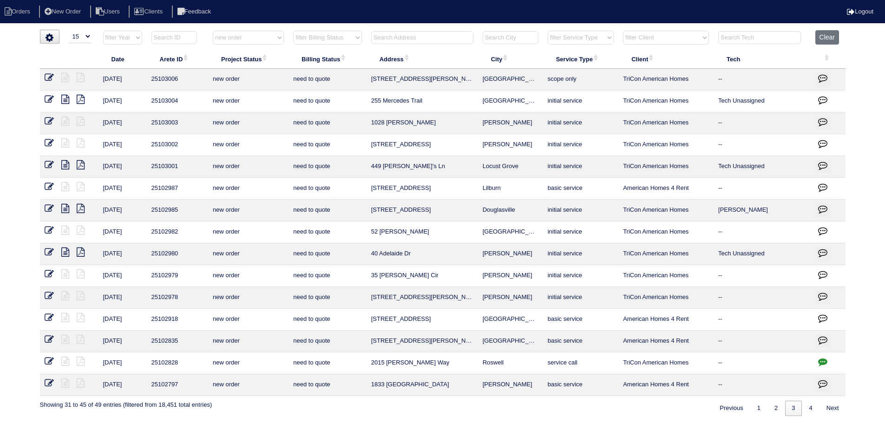
click at [805, 409] on link "4" at bounding box center [811, 408] width 16 height 15
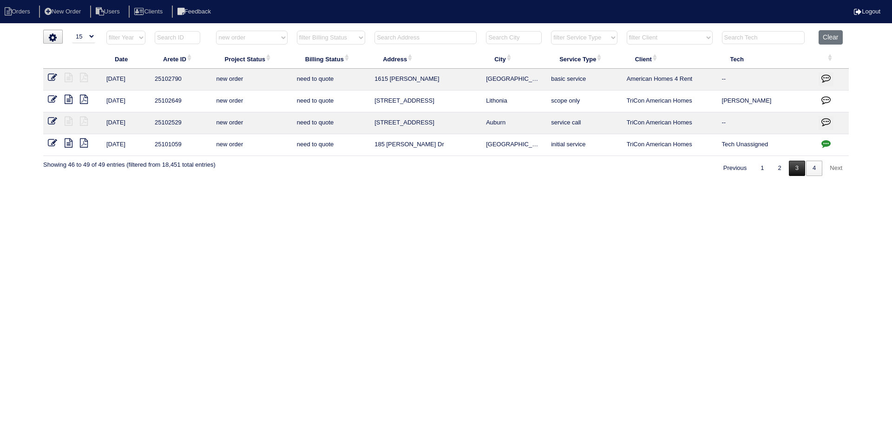
click at [793, 165] on link "3" at bounding box center [797, 168] width 16 height 15
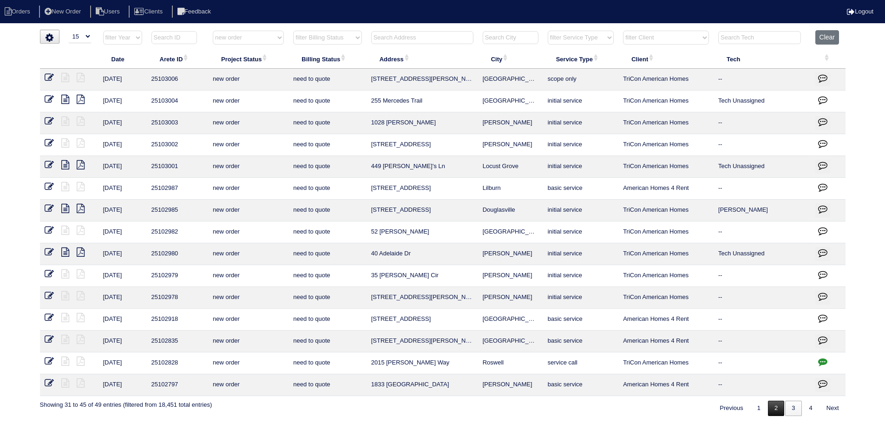
click at [780, 407] on link "2" at bounding box center [776, 408] width 16 height 15
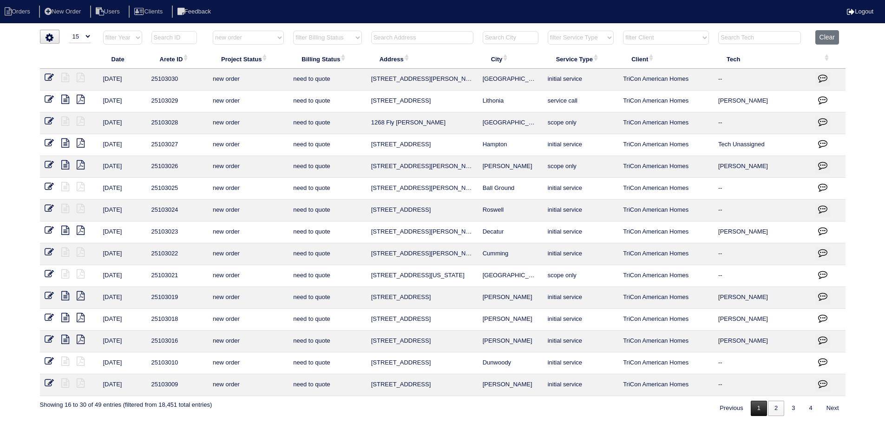
click at [751, 406] on link "1" at bounding box center [759, 408] width 16 height 15
select select "new order"
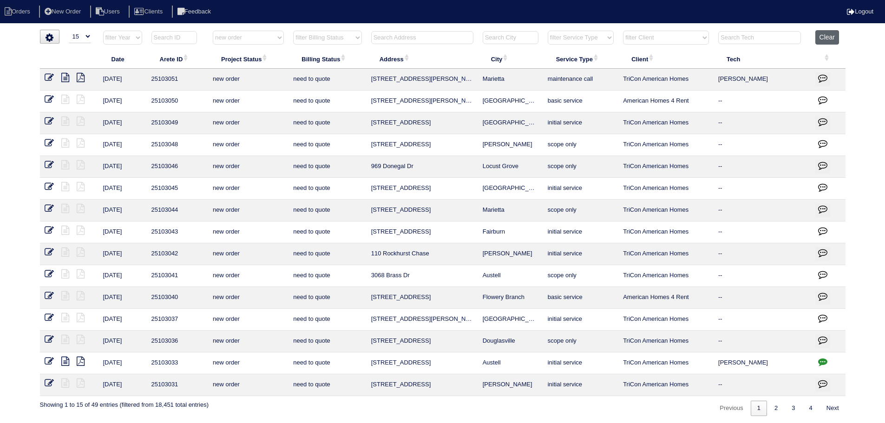
click at [824, 34] on button "Clear" at bounding box center [828, 37] width 24 height 14
select select
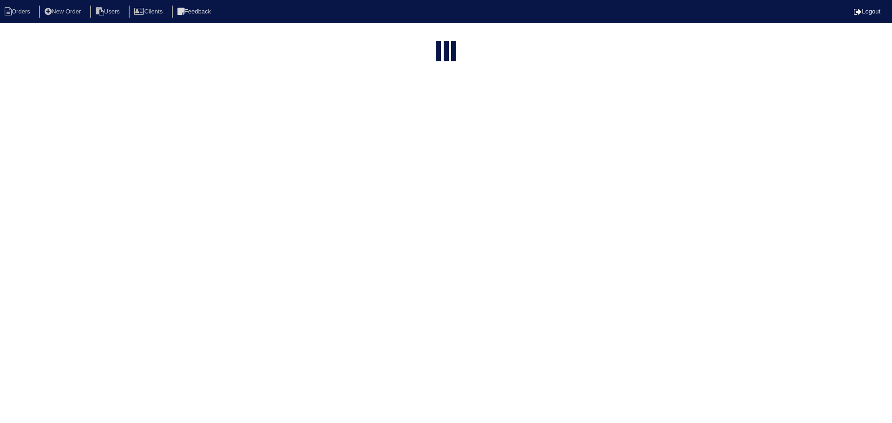
select select "15"
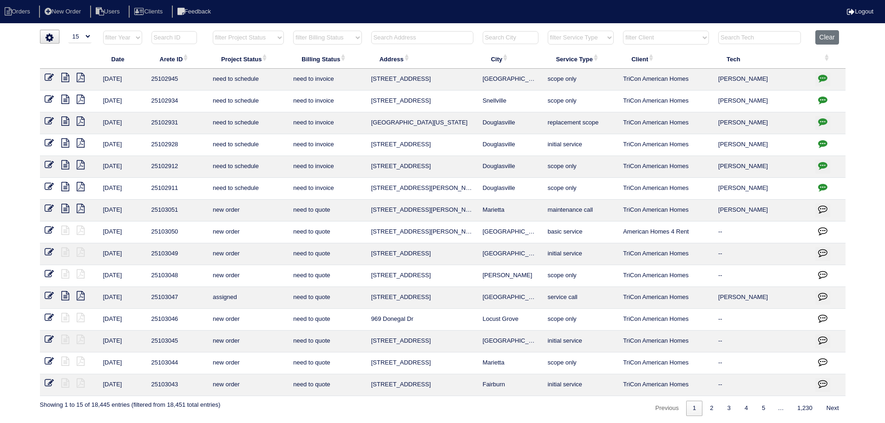
click at [555, 37] on select "filter Service Type -- Any Service Type -- initial service basic service mainte…" at bounding box center [581, 38] width 66 height 14
click at [548, 31] on select "filter Service Type -- Any Service Type -- initial service basic service mainte…" at bounding box center [581, 38] width 66 height 14
select select "service call"
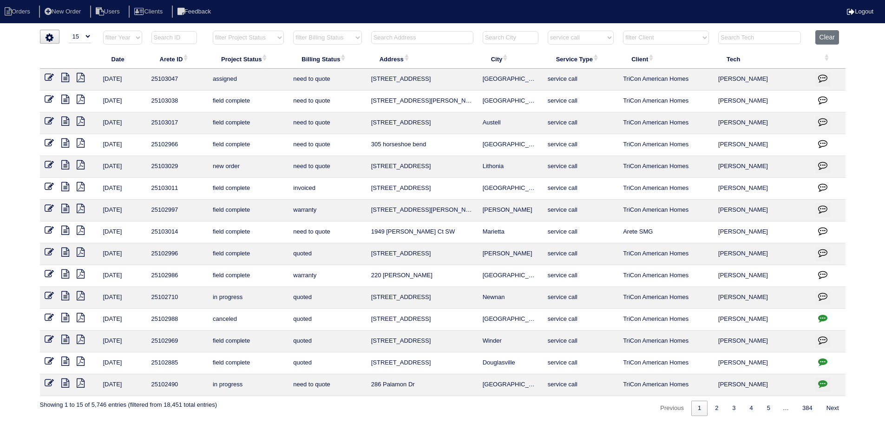
click at [66, 141] on icon at bounding box center [65, 142] width 8 height 9
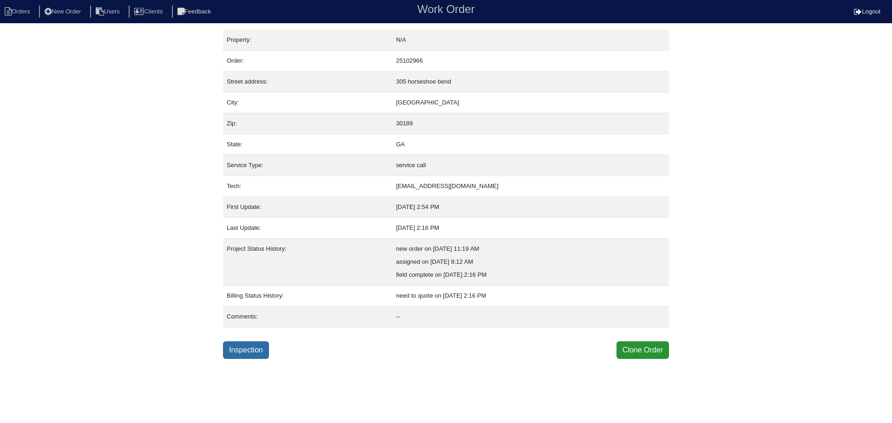
click at [254, 348] on link "Inspection" at bounding box center [246, 351] width 46 height 18
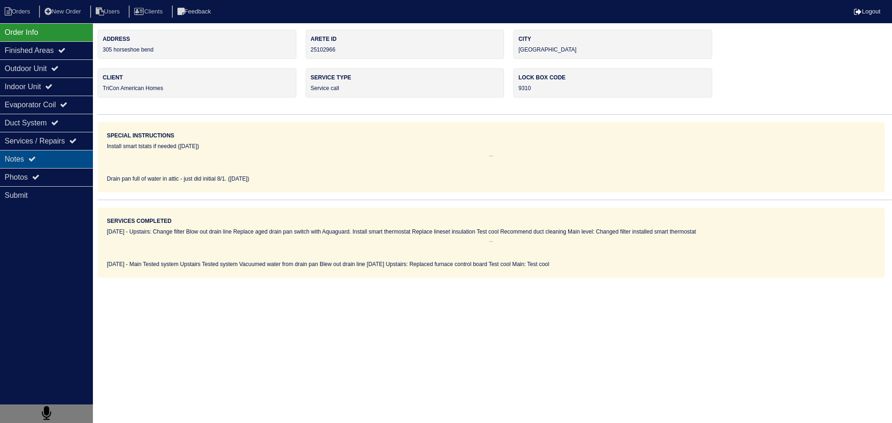
click at [64, 165] on div "Notes" at bounding box center [46, 159] width 93 height 18
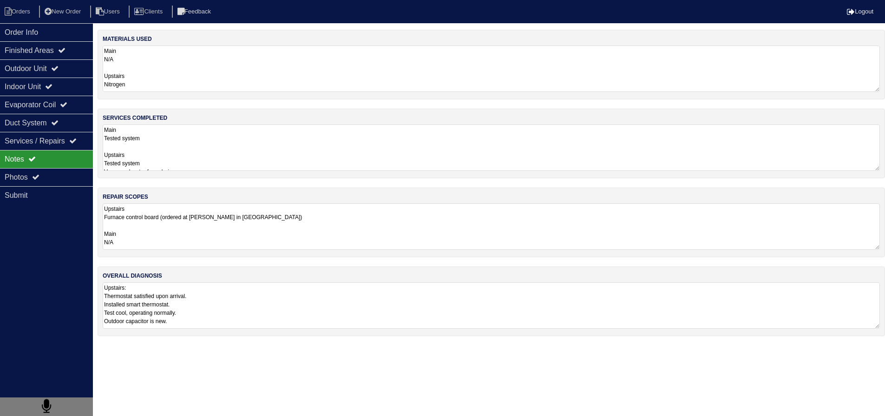
click at [217, 156] on textarea "Main Tested system Upstairs Tested system Vacuumed water from drain pan Blew ou…" at bounding box center [492, 148] width 778 height 46
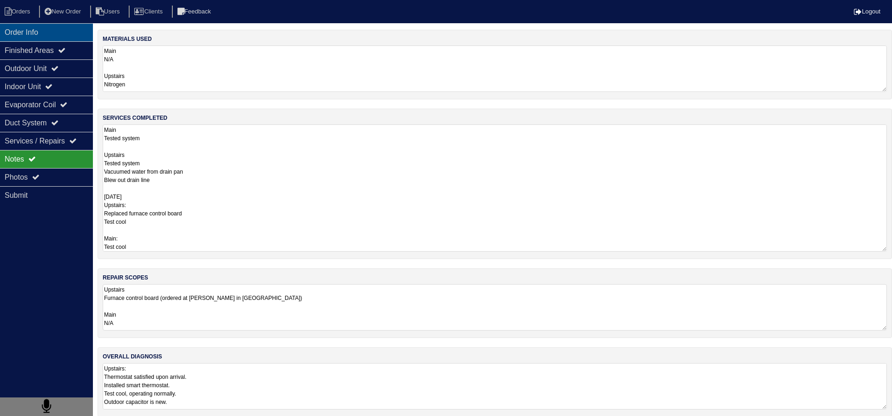
click at [49, 34] on div "Order Info" at bounding box center [46, 32] width 93 height 18
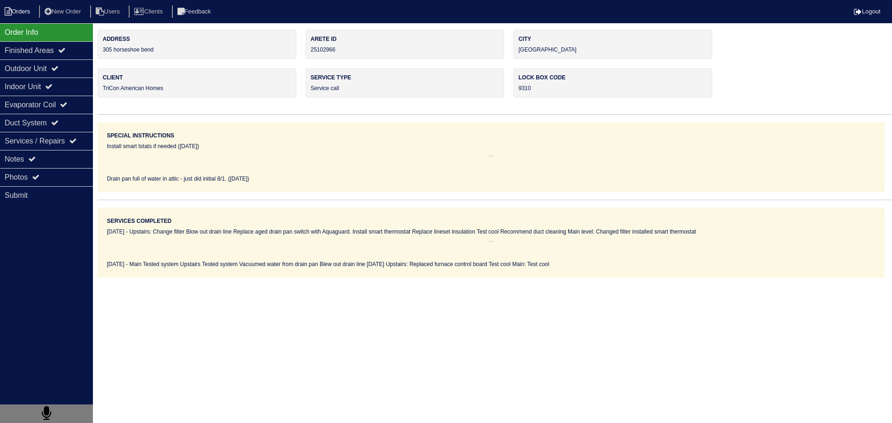
click at [12, 6] on li "Orders" at bounding box center [19, 12] width 38 height 13
select select "15"
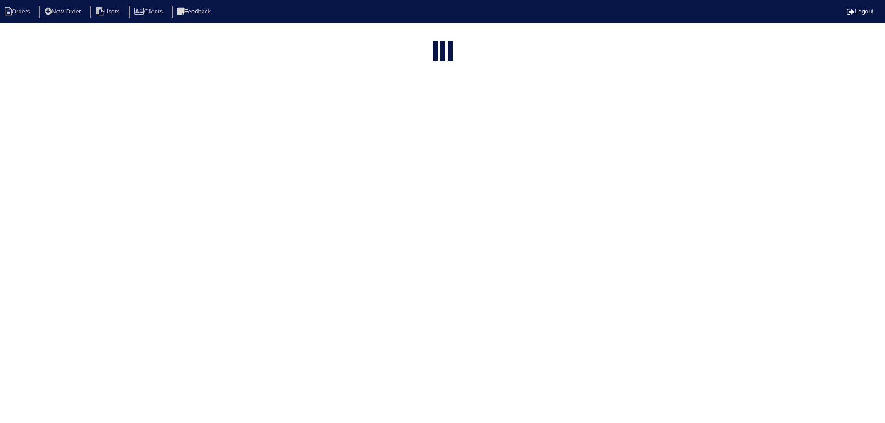
select select "service call"
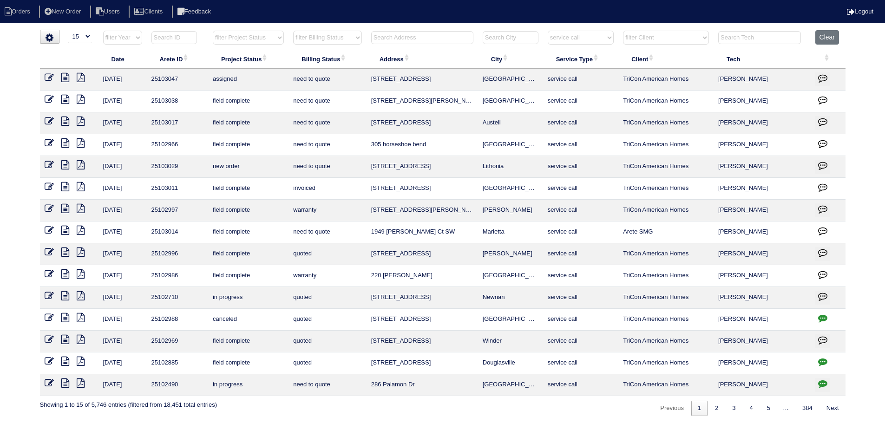
click at [63, 122] on icon at bounding box center [65, 121] width 8 height 9
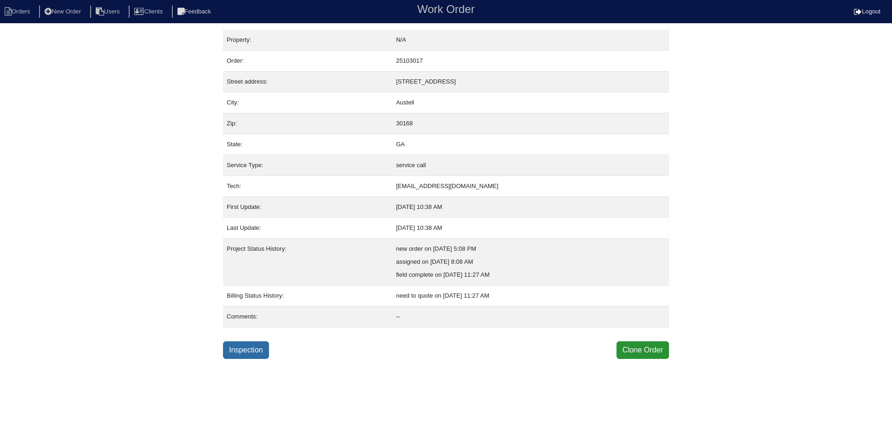
click at [254, 355] on link "Inspection" at bounding box center [246, 351] width 46 height 18
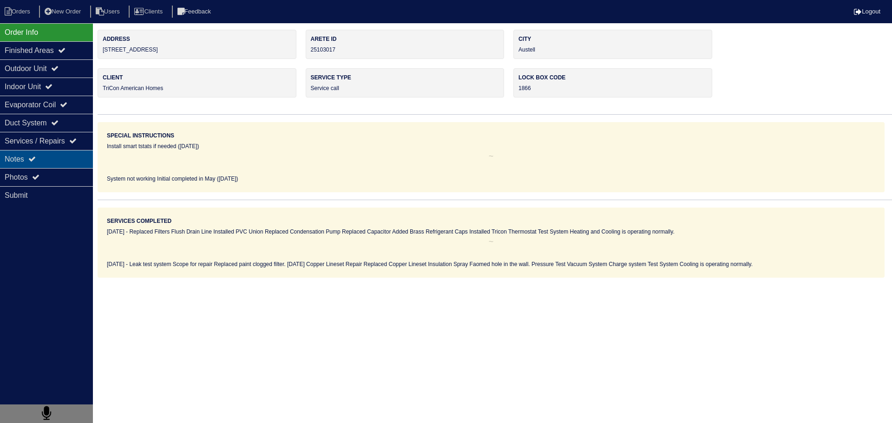
click at [52, 168] on div "Notes" at bounding box center [46, 159] width 93 height 18
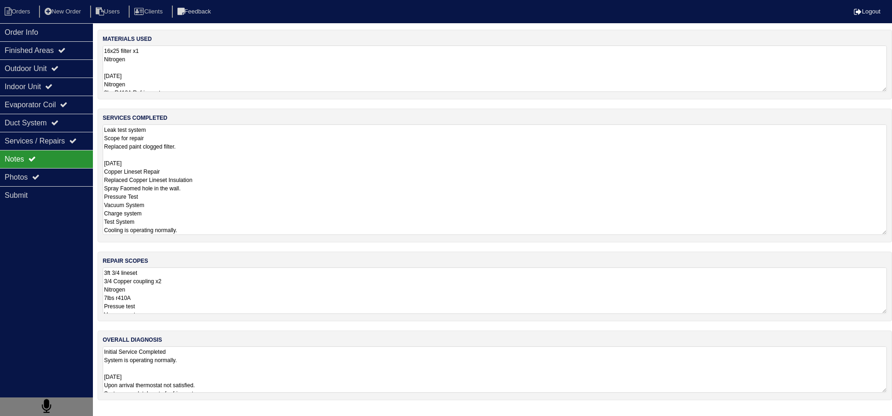
click at [217, 158] on textarea "Leak test system Scope for repair Replaced paint clogged filter. [DATE] Copper …" at bounding box center [495, 180] width 785 height 111
click at [38, 31] on div "Order Info" at bounding box center [46, 32] width 93 height 18
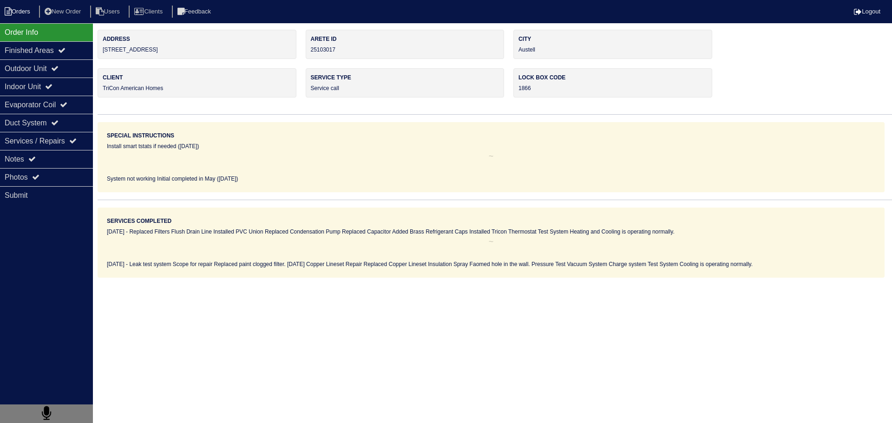
click at [16, 8] on li "Orders" at bounding box center [19, 12] width 38 height 13
select select "15"
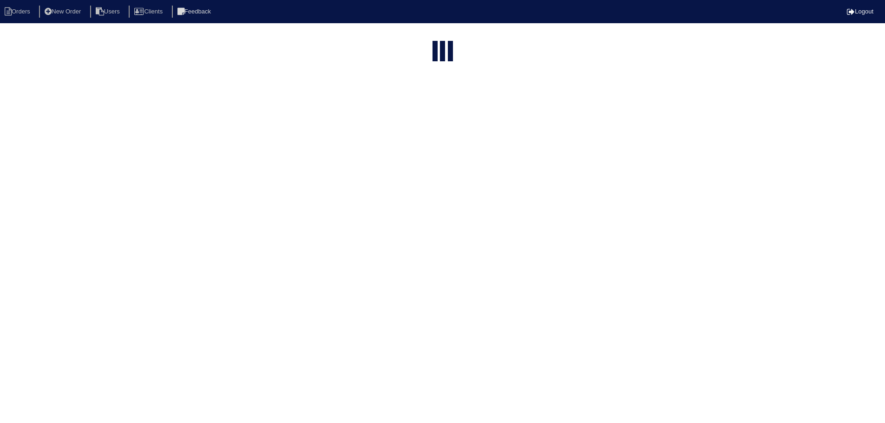
select select "service call"
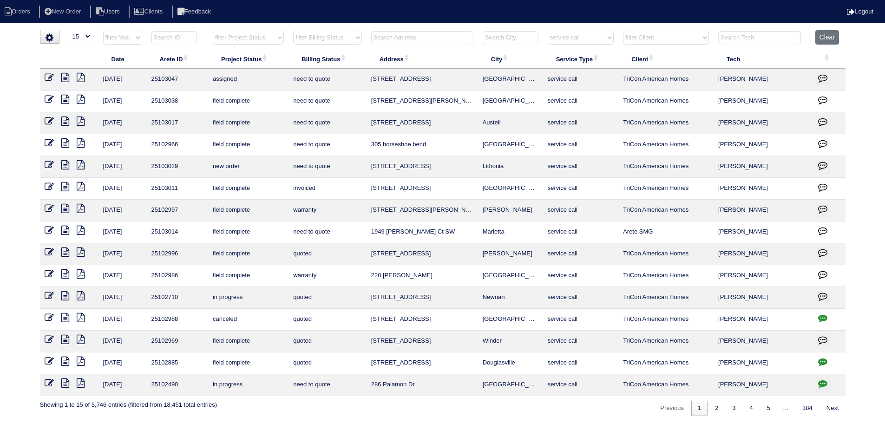
click at [66, 100] on icon at bounding box center [65, 99] width 8 height 9
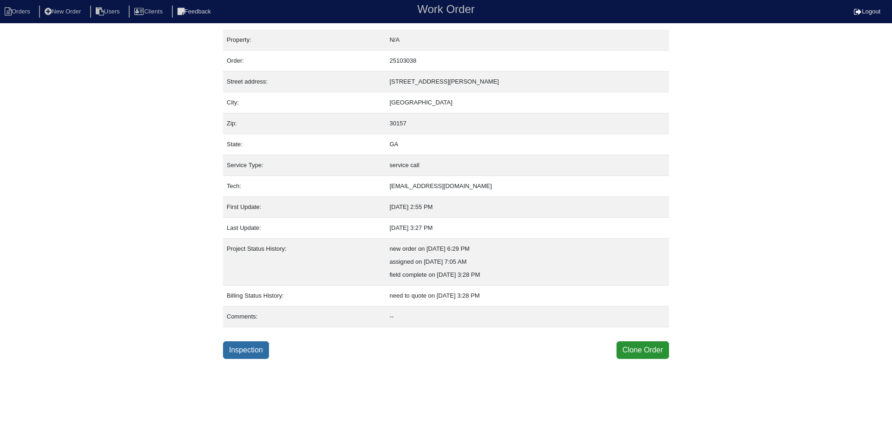
click at [248, 343] on link "Inspection" at bounding box center [246, 351] width 46 height 18
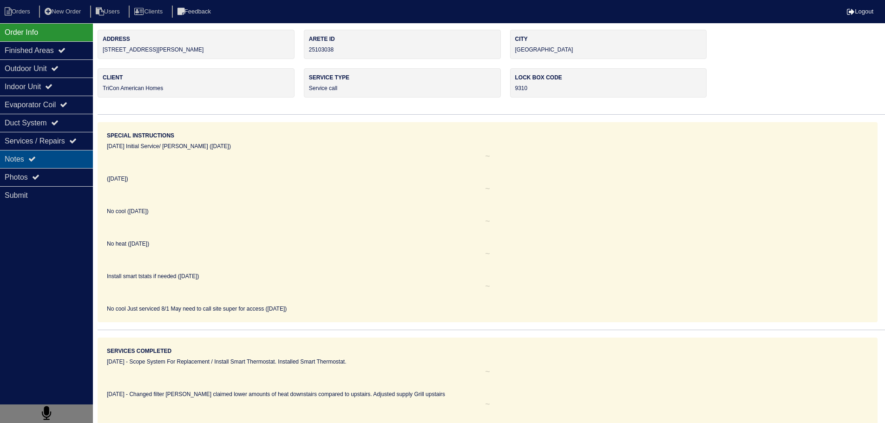
click at [40, 161] on div "Notes" at bounding box center [46, 159] width 93 height 18
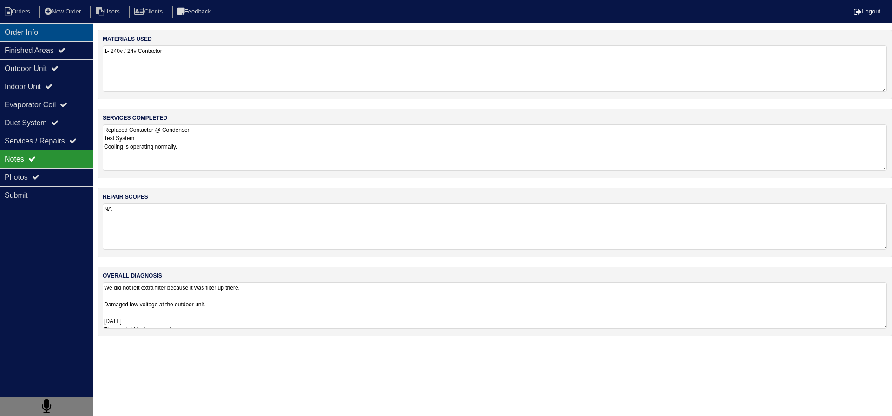
click at [40, 31] on div "Order Info" at bounding box center [46, 32] width 93 height 18
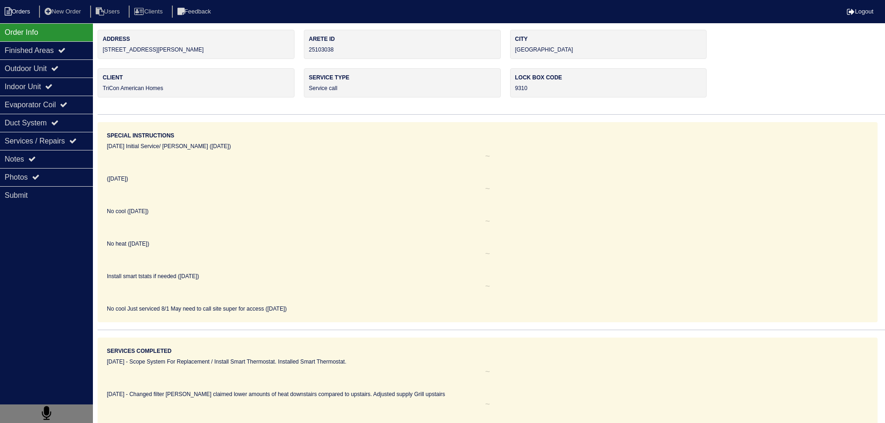
click at [24, 12] on li "Orders" at bounding box center [19, 12] width 38 height 13
select select "15"
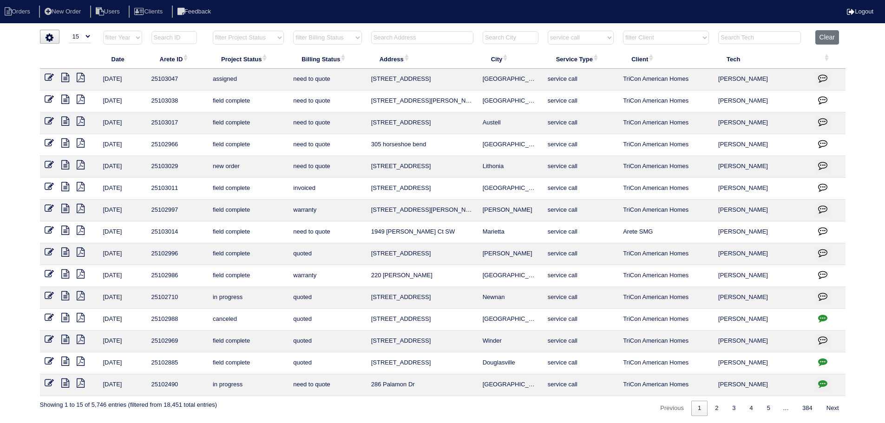
drag, startPoint x: 580, startPoint y: 33, endPoint x: 587, endPoint y: 40, distance: 9.5
click at [586, 39] on select "filter Service Type -- Any Service Type -- initial service basic service mainte…" at bounding box center [581, 38] width 66 height 14
click at [548, 31] on select "filter Service Type -- Any Service Type -- initial service basic service mainte…" at bounding box center [581, 38] width 66 height 14
select select "maintenance call"
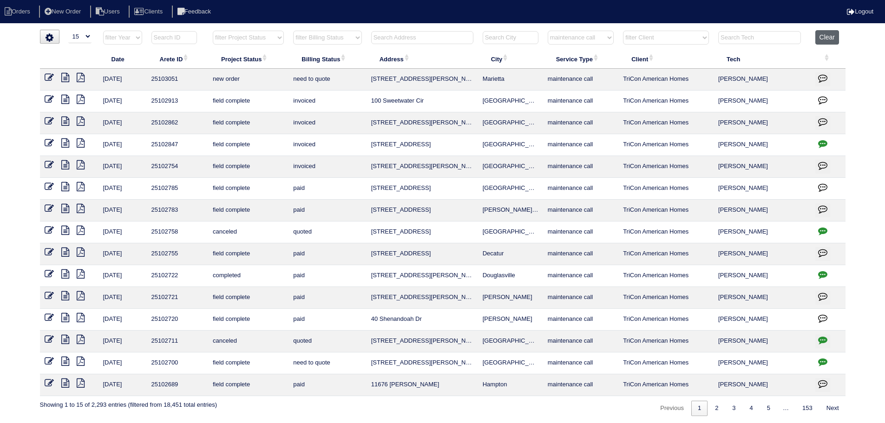
click at [830, 38] on button "Clear" at bounding box center [828, 37] width 24 height 14
select select
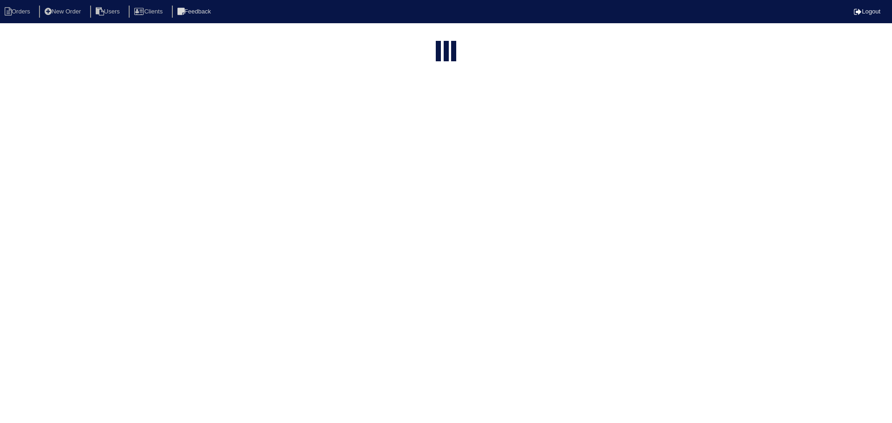
select select "15"
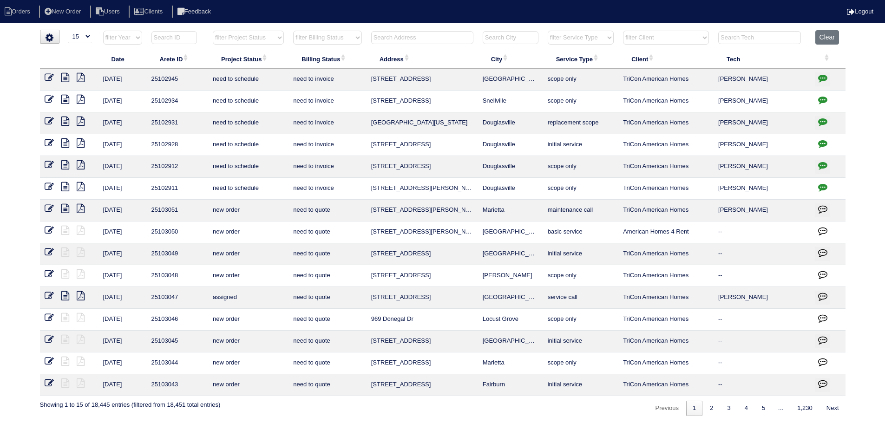
click at [254, 29] on html "Orders New Order Users Clients Feedback Logout Orders New Order Users Clients M…" at bounding box center [442, 213] width 885 height 426
click at [262, 45] on th "filter Project Status -- Any Project Status -- new order assigned in progress f…" at bounding box center [248, 39] width 80 height 19
click at [213, 31] on select "filter Project Status -- Any Project Status -- new order assigned in progress f…" at bounding box center [248, 38] width 71 height 14
select select "new order"
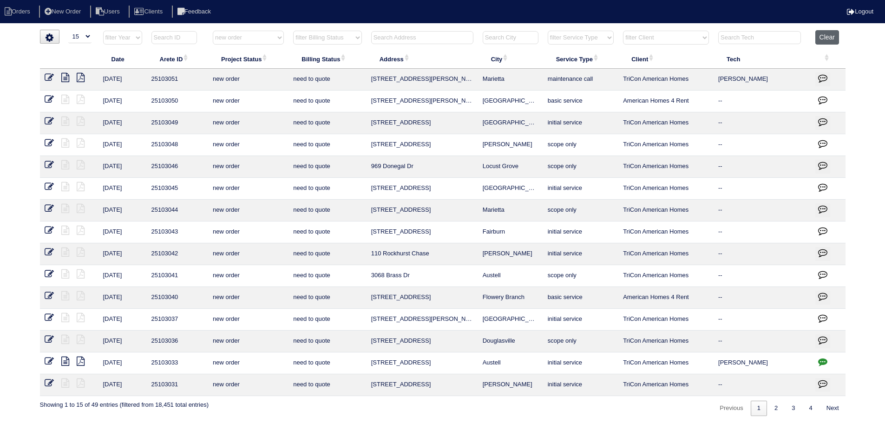
click at [832, 39] on button "Clear" at bounding box center [828, 37] width 24 height 14
select select
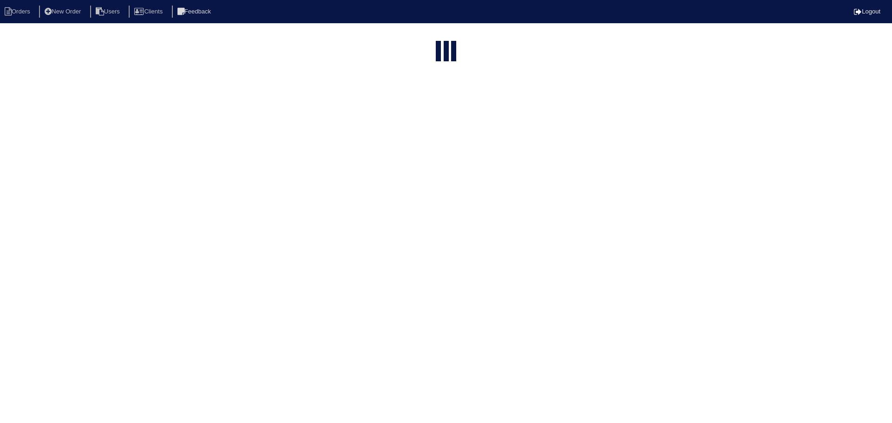
select select "15"
